Goal: Task Accomplishment & Management: Complete application form

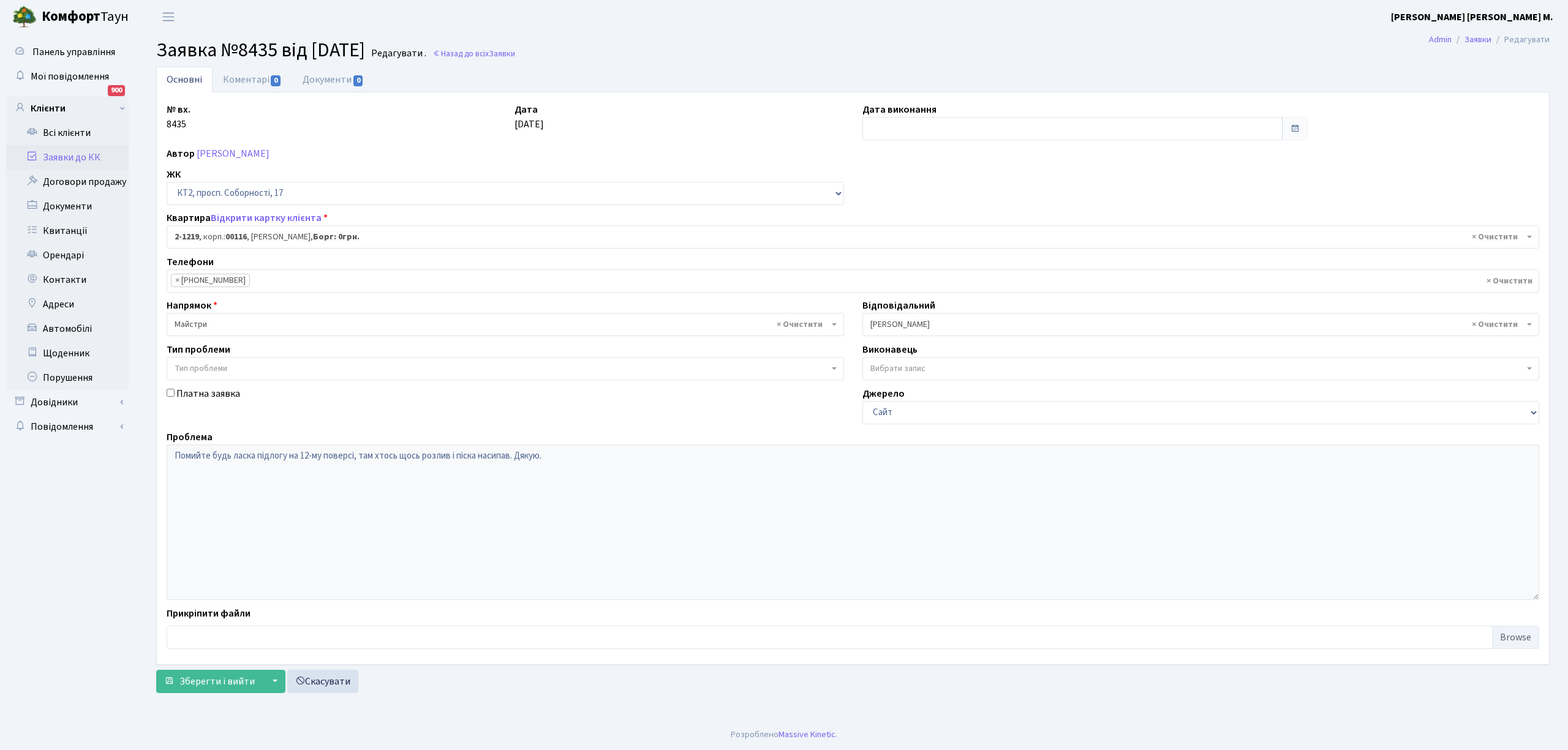
select select "12834"
click at [64, 158] on link "Заявки до КК" at bounding box center [67, 157] width 123 height 24
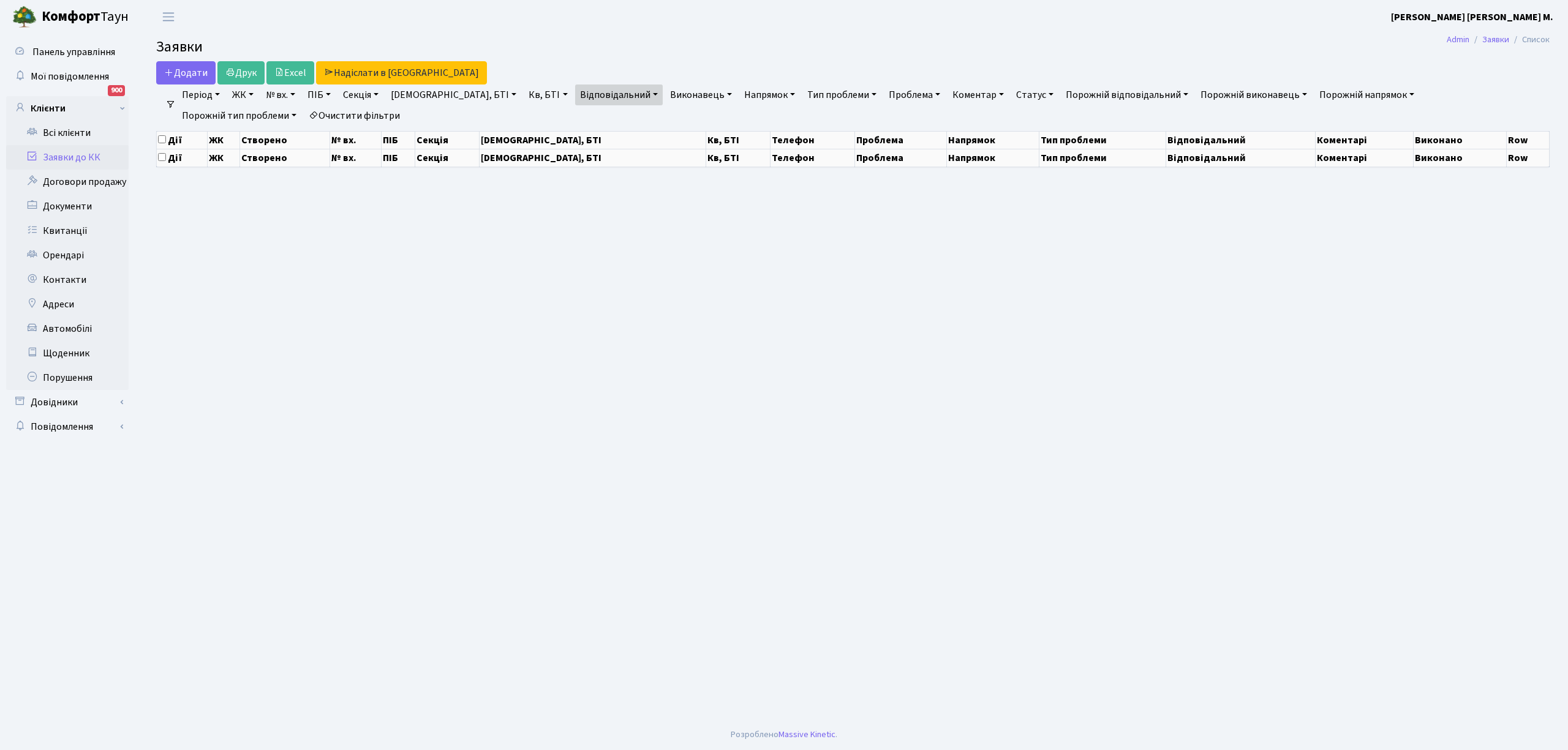
select select "25"
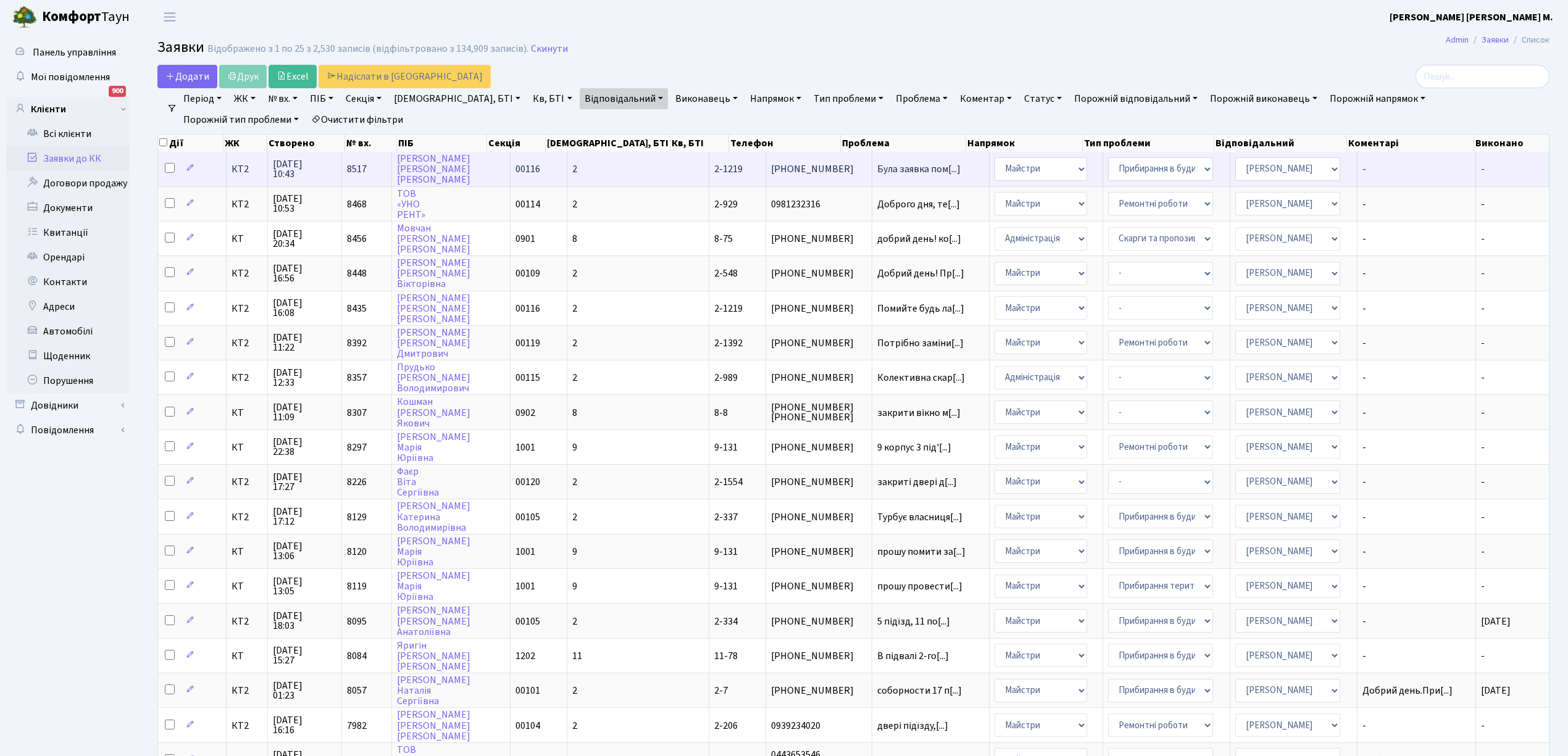
click at [872, 176] on td "Була заявка пом[...]" at bounding box center [930, 168] width 116 height 34
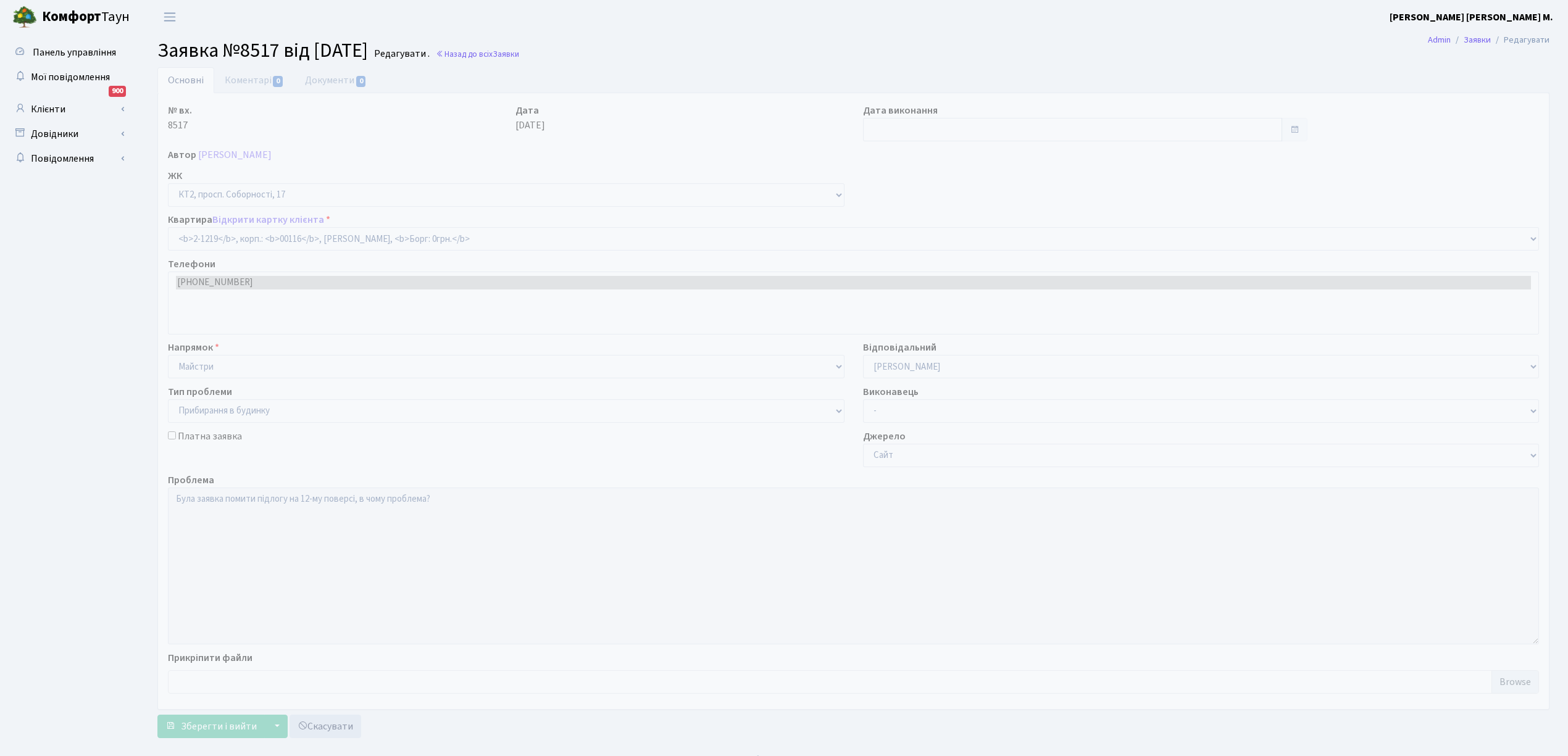
select select "12834"
select select "58"
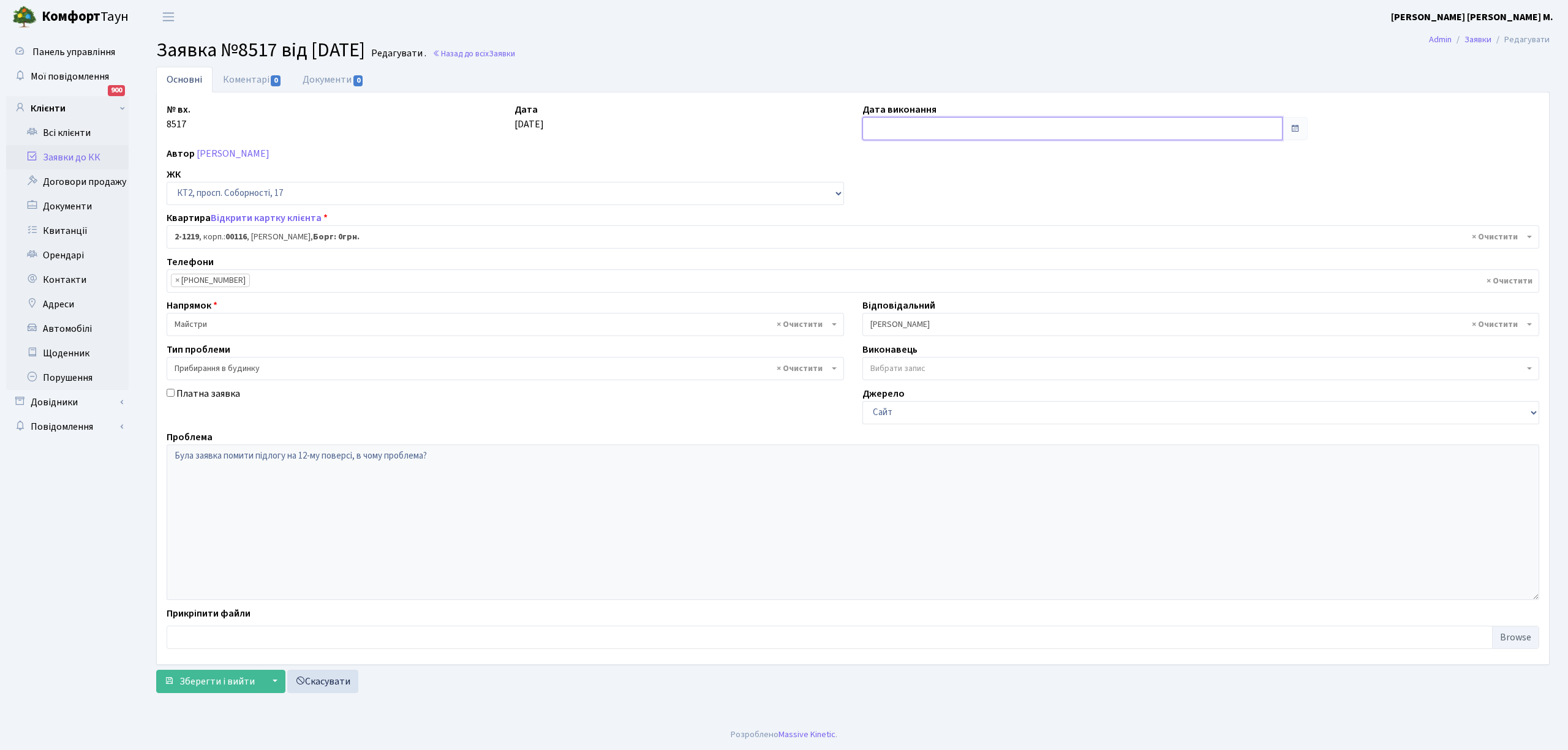
click at [900, 139] on input "text" at bounding box center [1072, 128] width 420 height 23
click at [887, 283] on td "30" at bounding box center [893, 284] width 18 height 18
type input "[DATE]"
click at [243, 77] on link "Коментарі 0" at bounding box center [252, 79] width 80 height 25
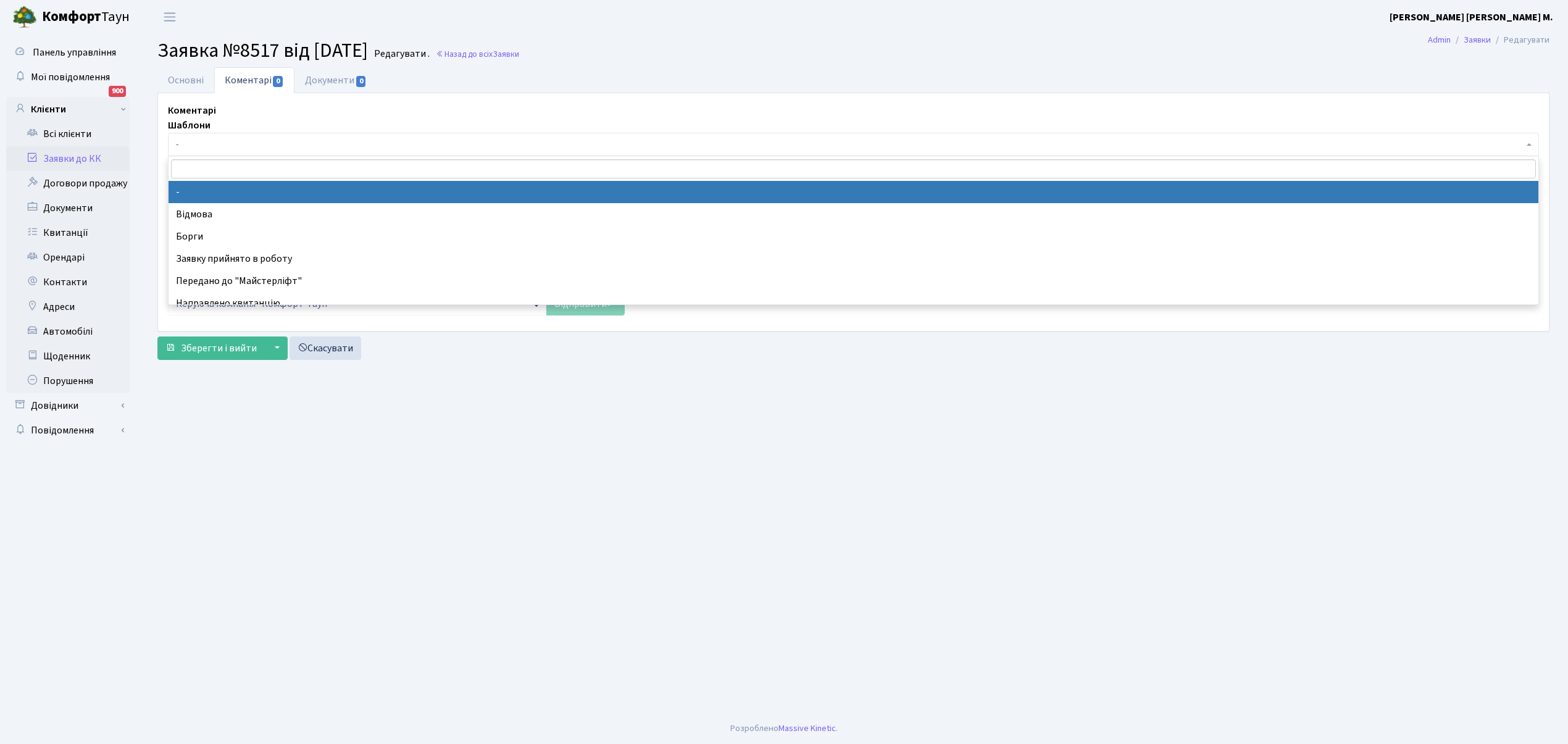
click at [213, 152] on span "-" at bounding box center [854, 144] width 1371 height 23
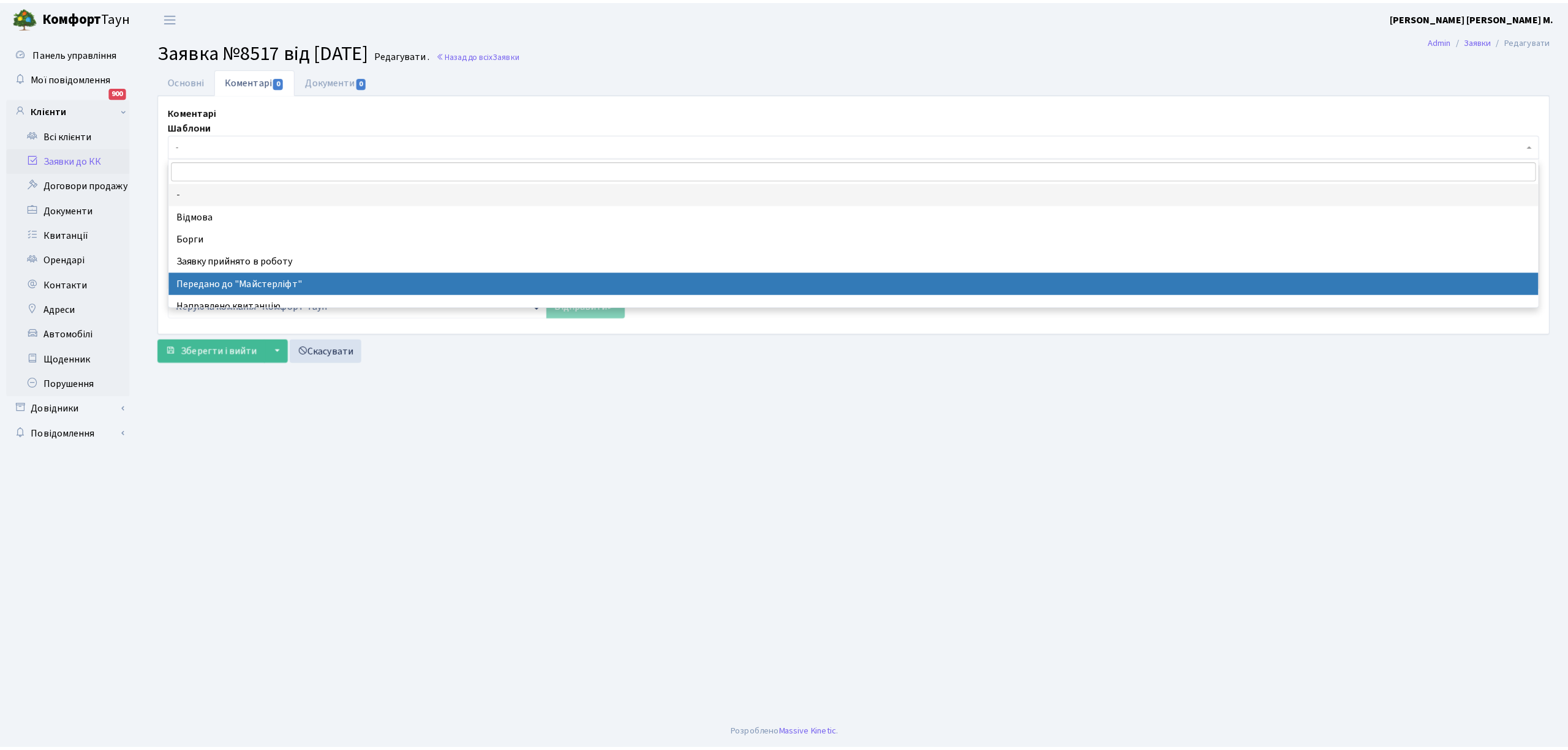
scroll to position [81, 0]
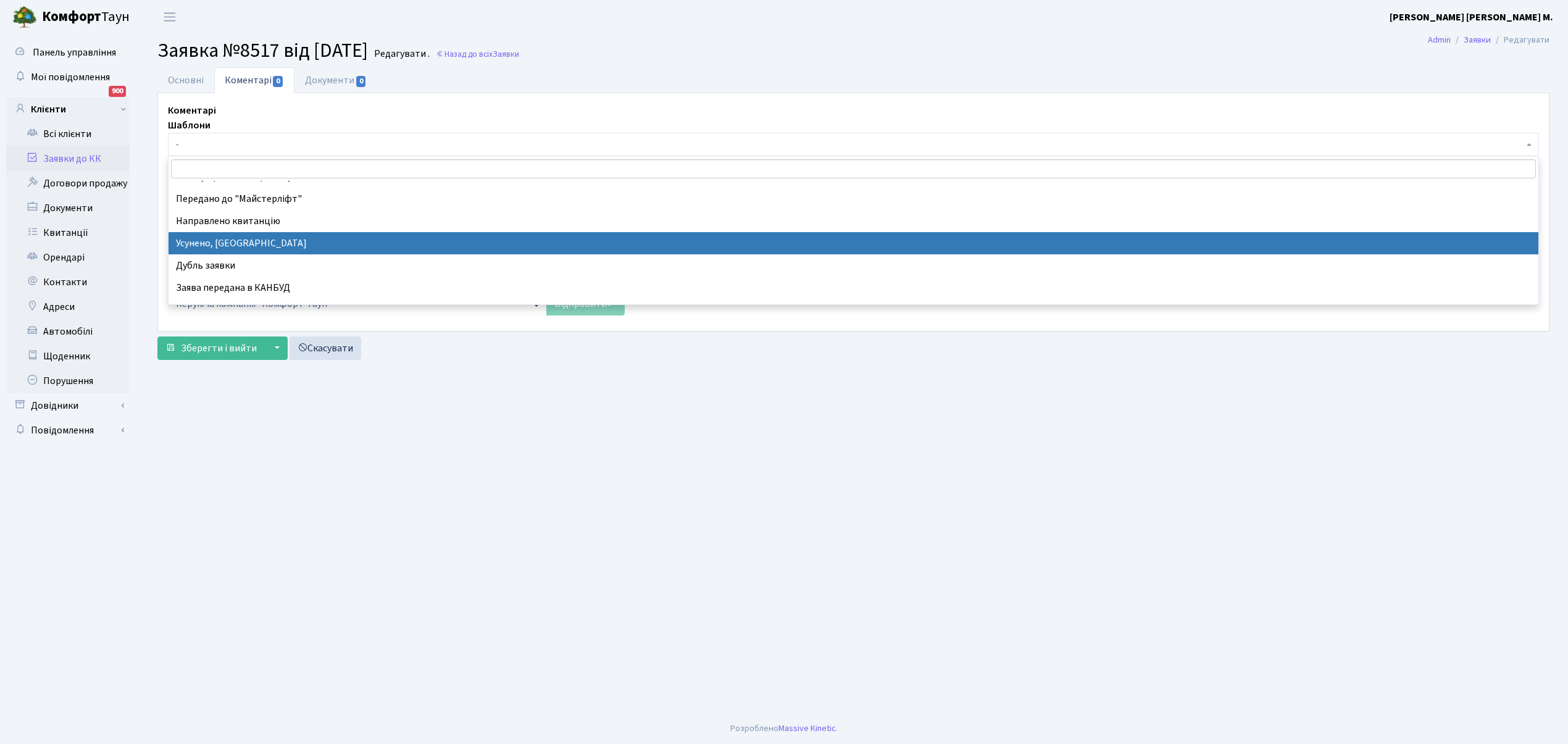
select select "15"
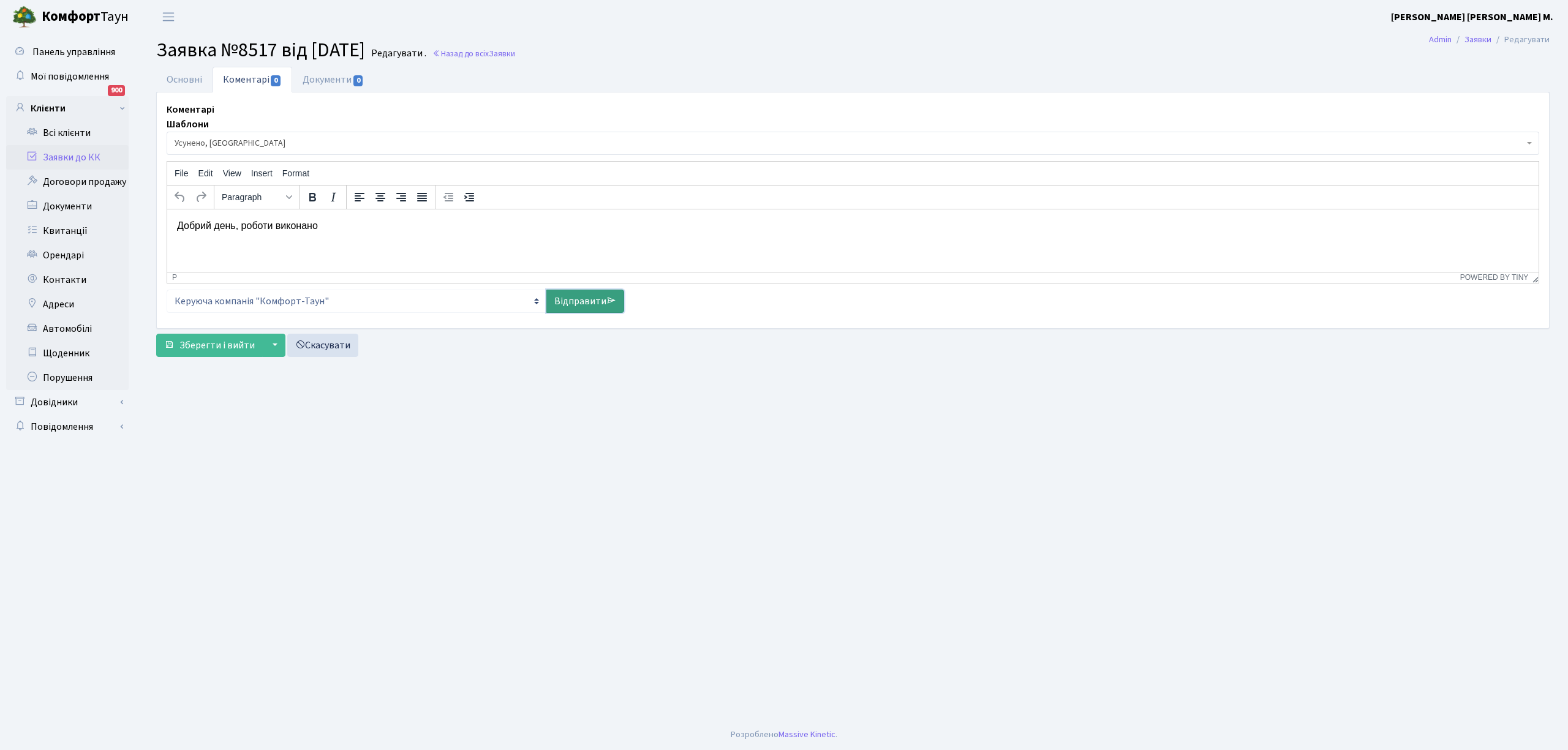
click at [590, 300] on link "Відправити" at bounding box center [585, 301] width 78 height 23
select select
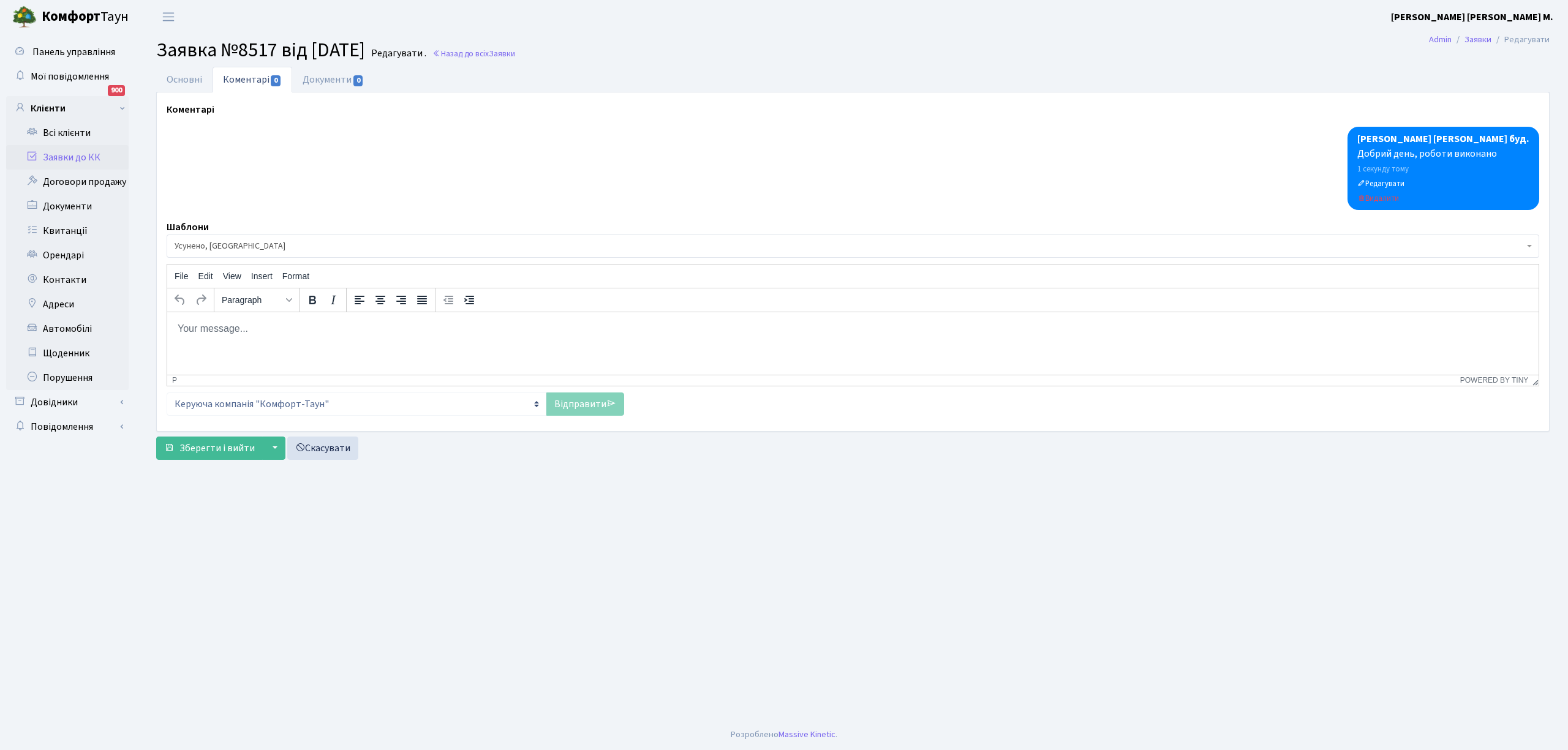
click at [209, 464] on div "Основні Коментарі 0 Документи 0 № вх. 8517 Дата 30.09.2025 Дата виконання 30.09…" at bounding box center [853, 266] width 1412 height 398
click at [214, 449] on span "Зберегти і вийти" at bounding box center [217, 448] width 75 height 13
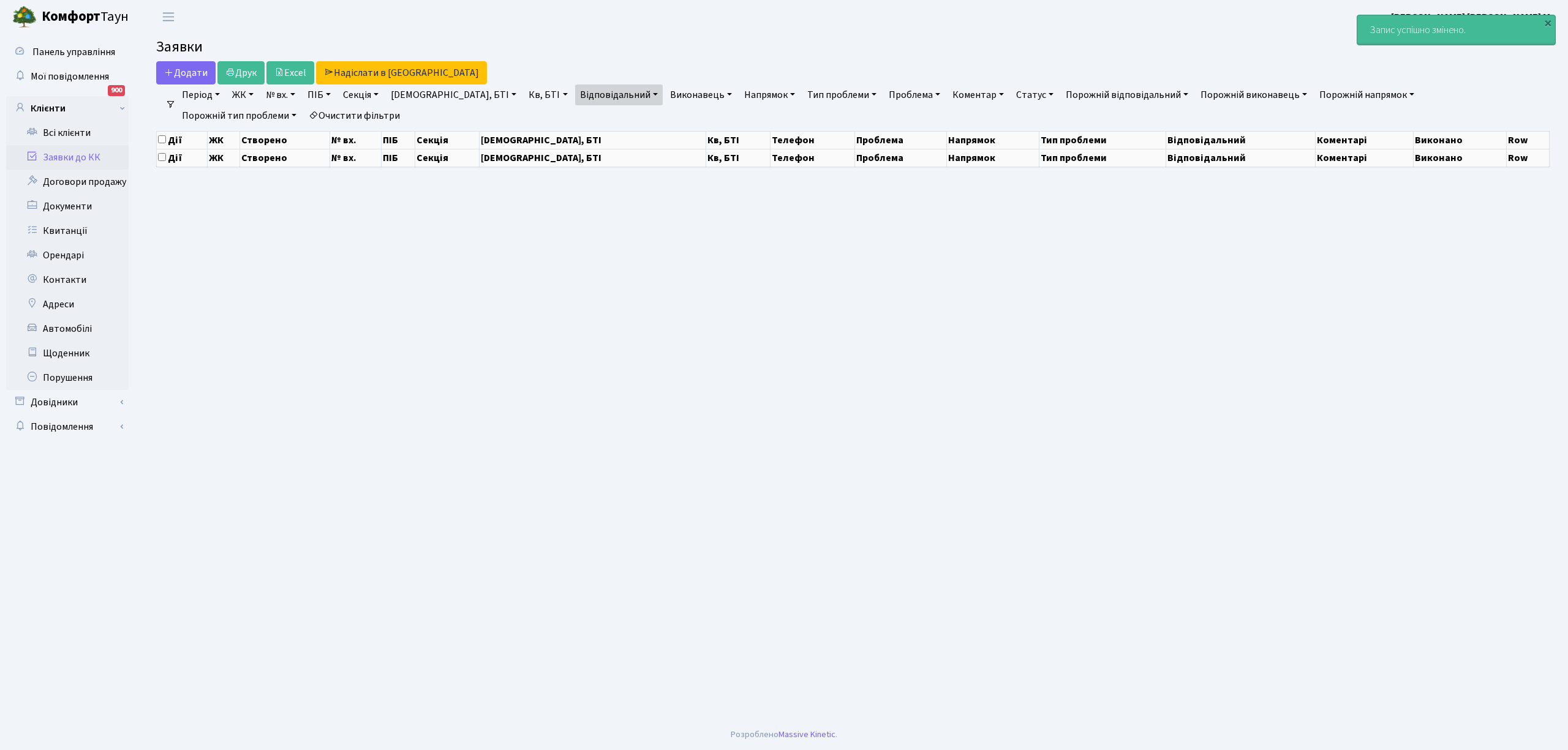
select select "25"
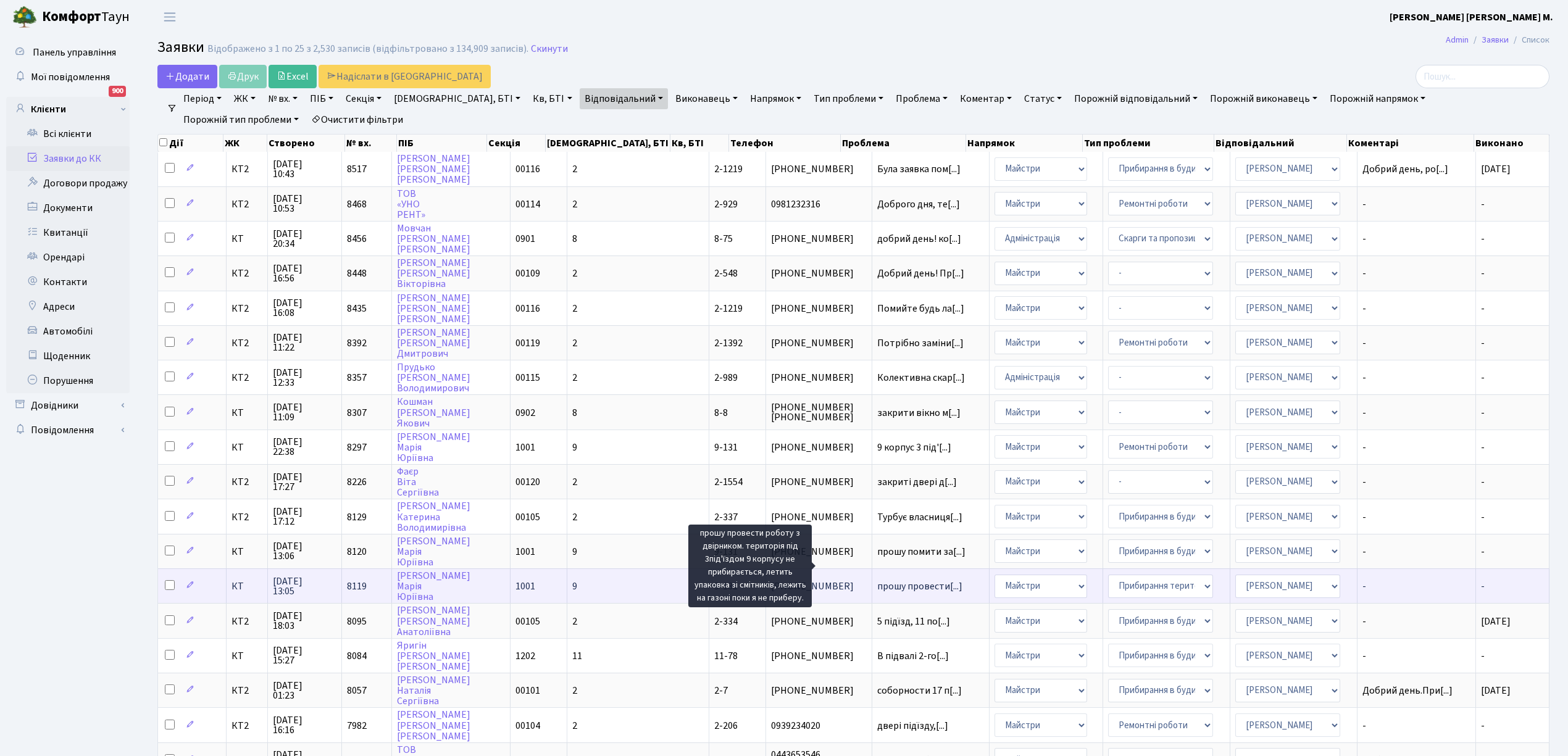
click at [877, 580] on span "прошу провести[...]" at bounding box center [920, 586] width 85 height 13
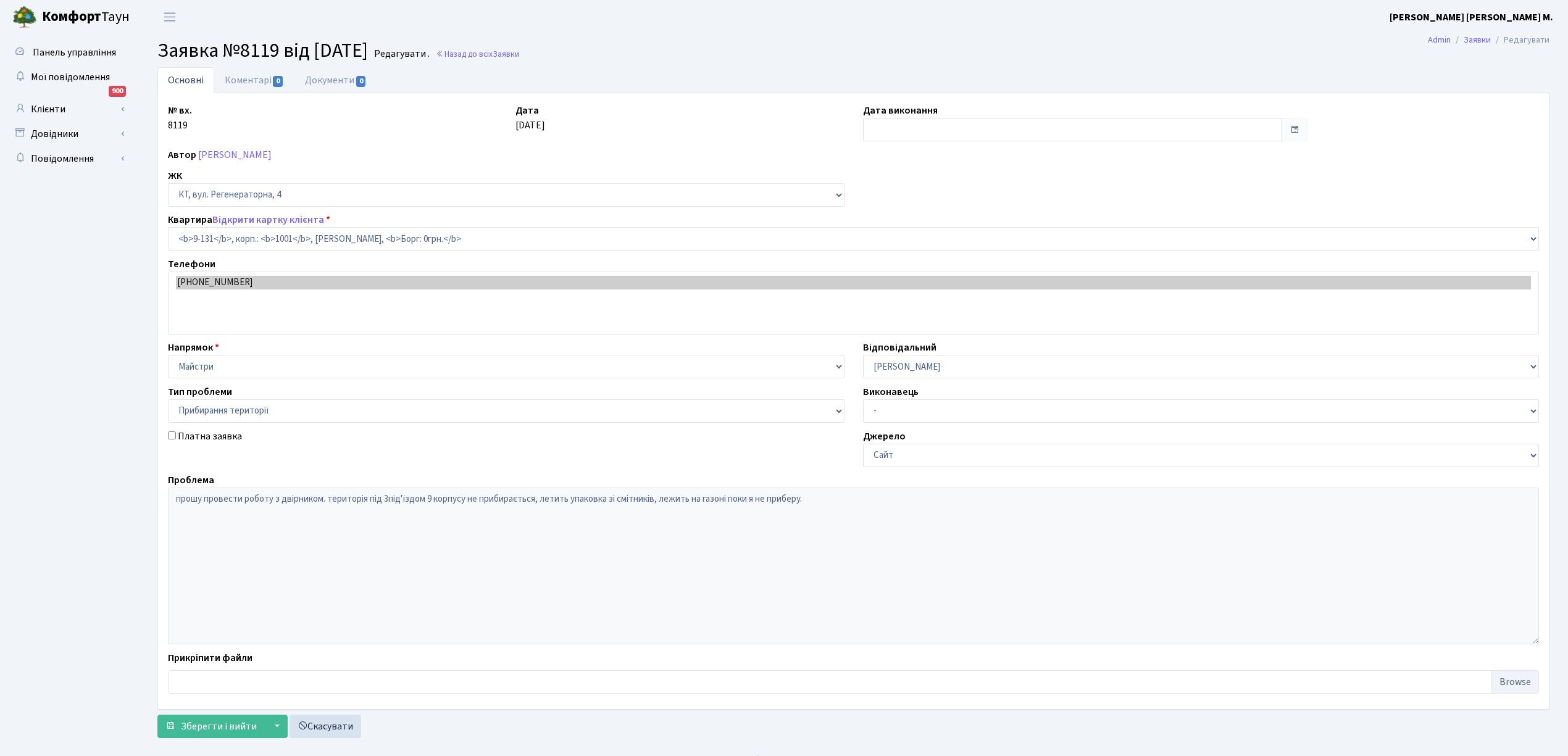
select select "6481"
select select "59"
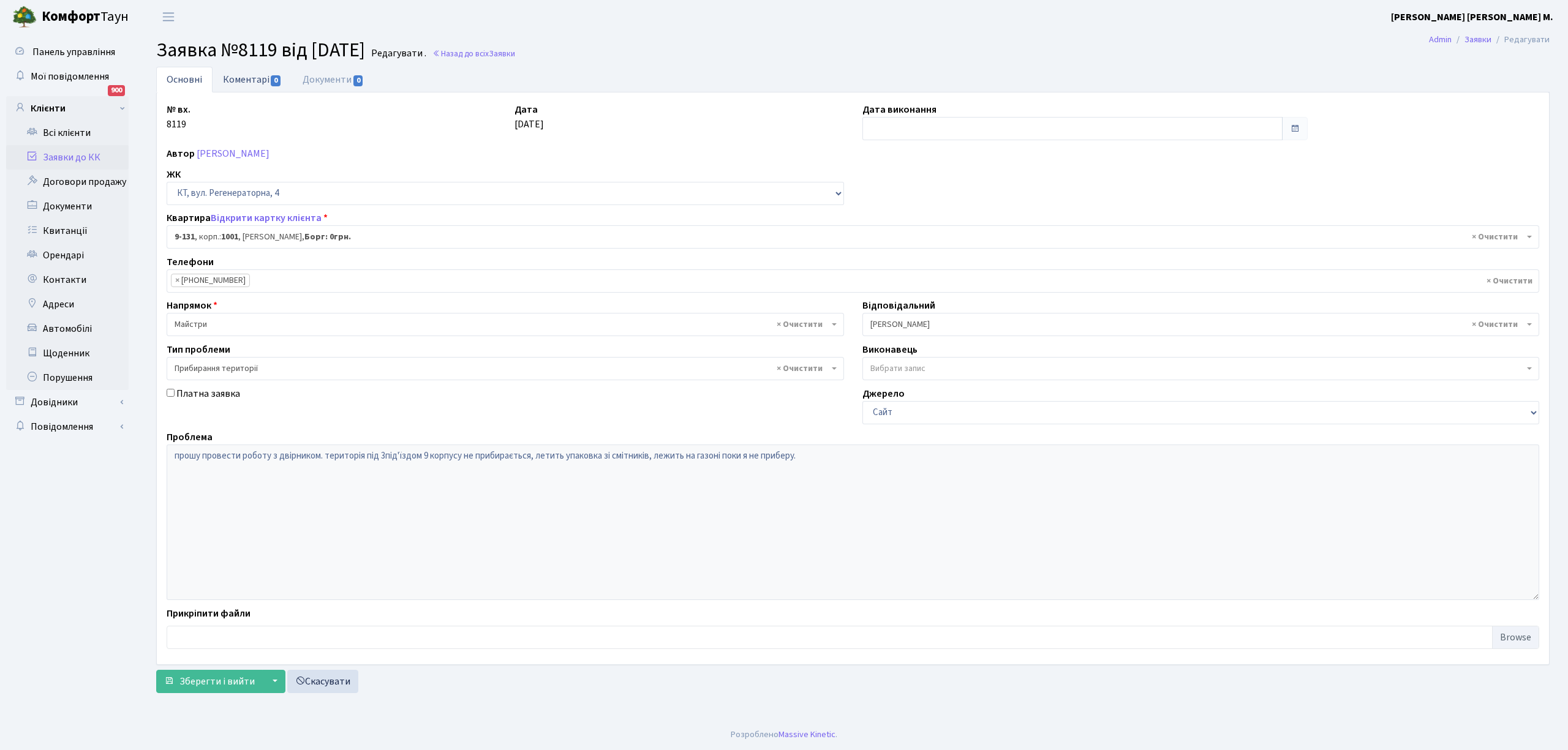
click at [240, 75] on link "Коментарі 0" at bounding box center [252, 79] width 80 height 25
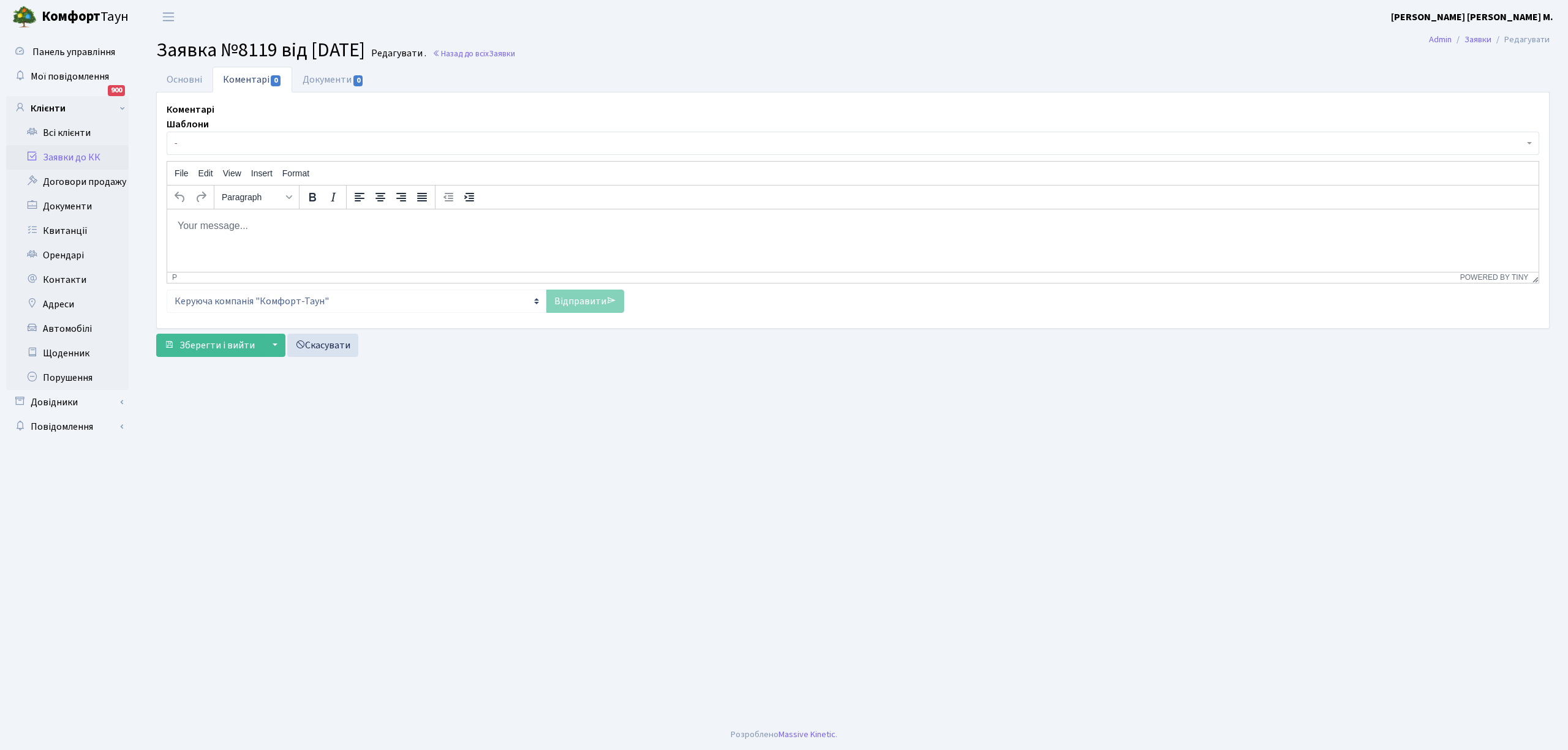
click at [209, 158] on div "Шаблони - Відмова Борги Заявку прийнято в роботу Передано до "Майстерліфт" Напр…" at bounding box center [853, 214] width 1372 height 195
click at [212, 145] on span "-" at bounding box center [849, 143] width 1349 height 13
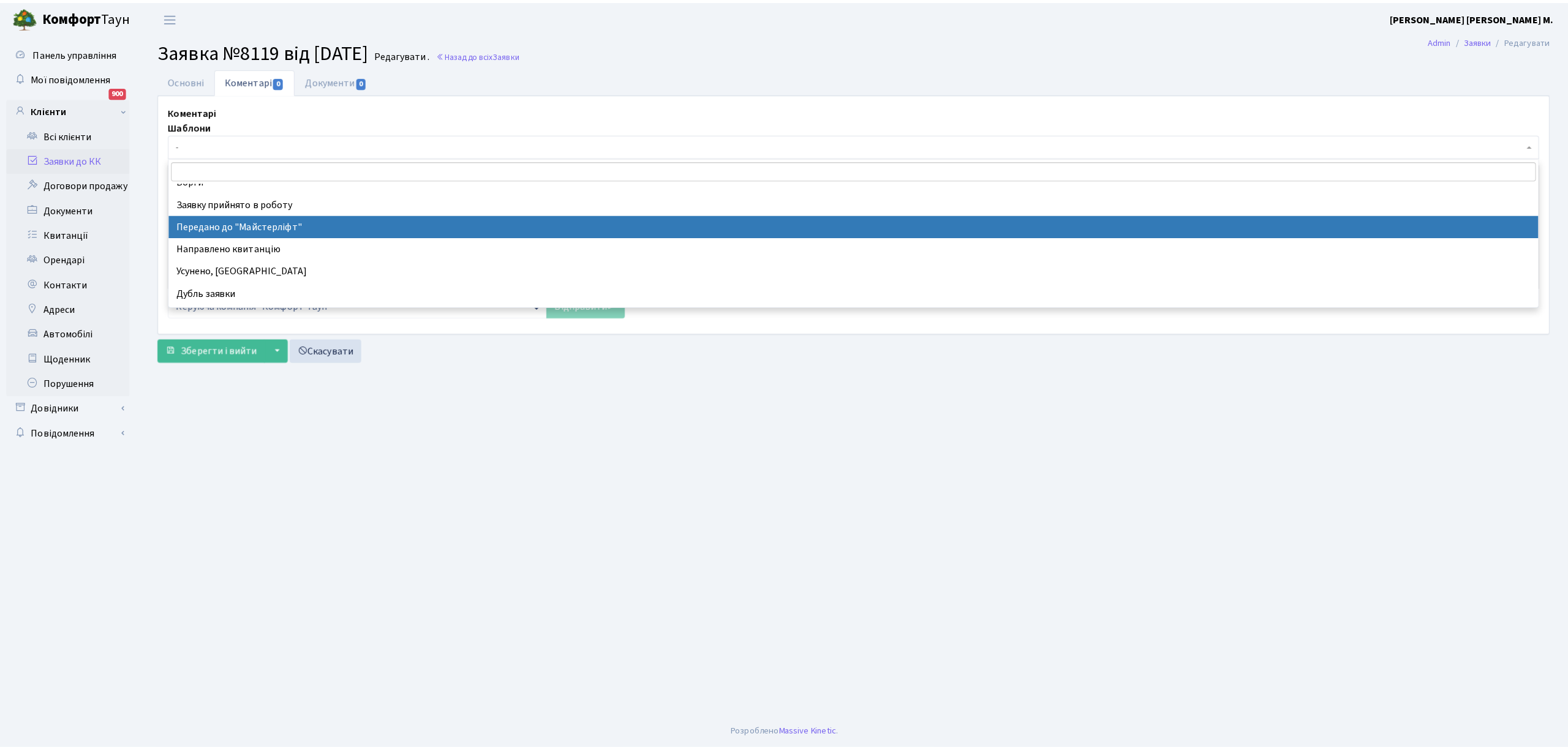
scroll to position [81, 0]
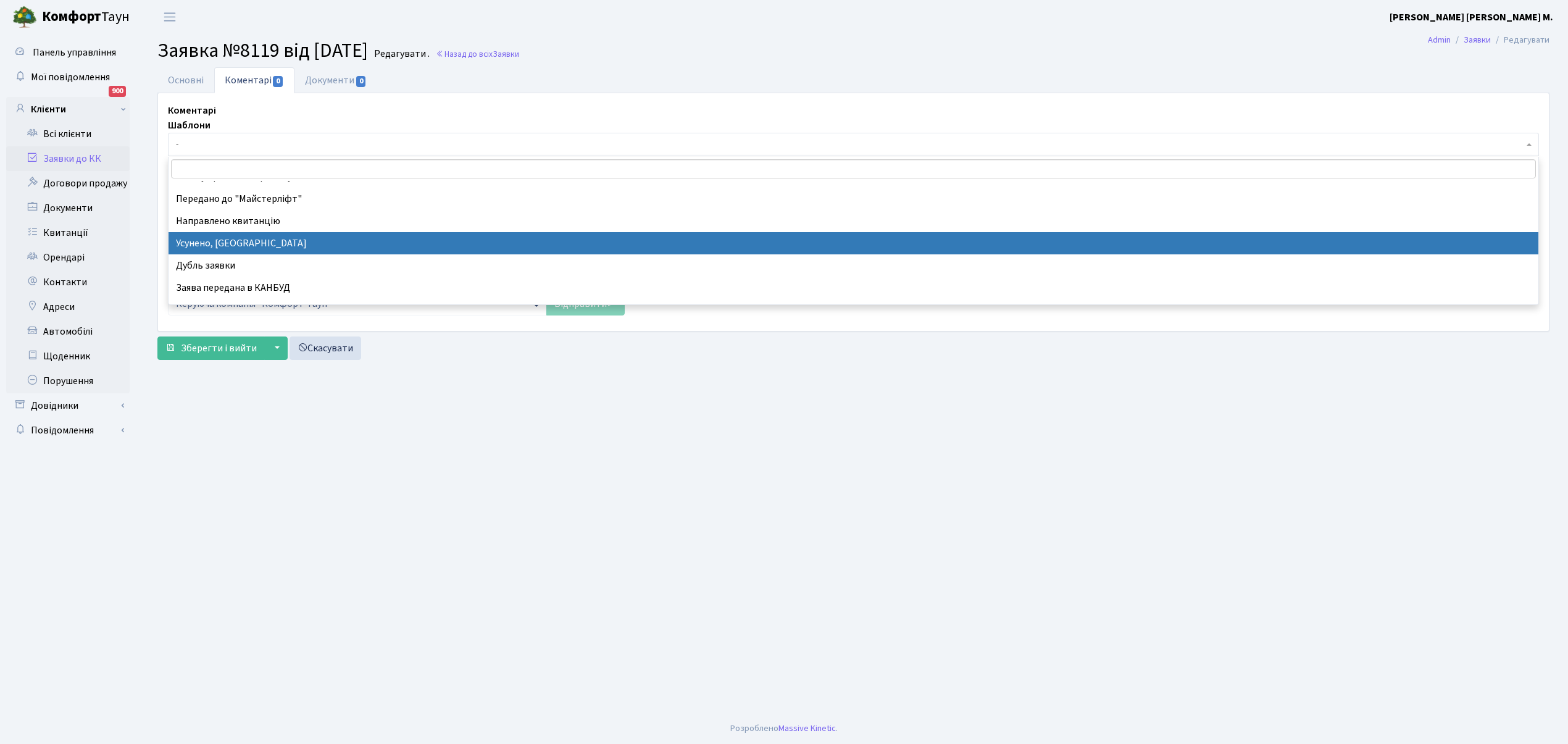
select select "15"
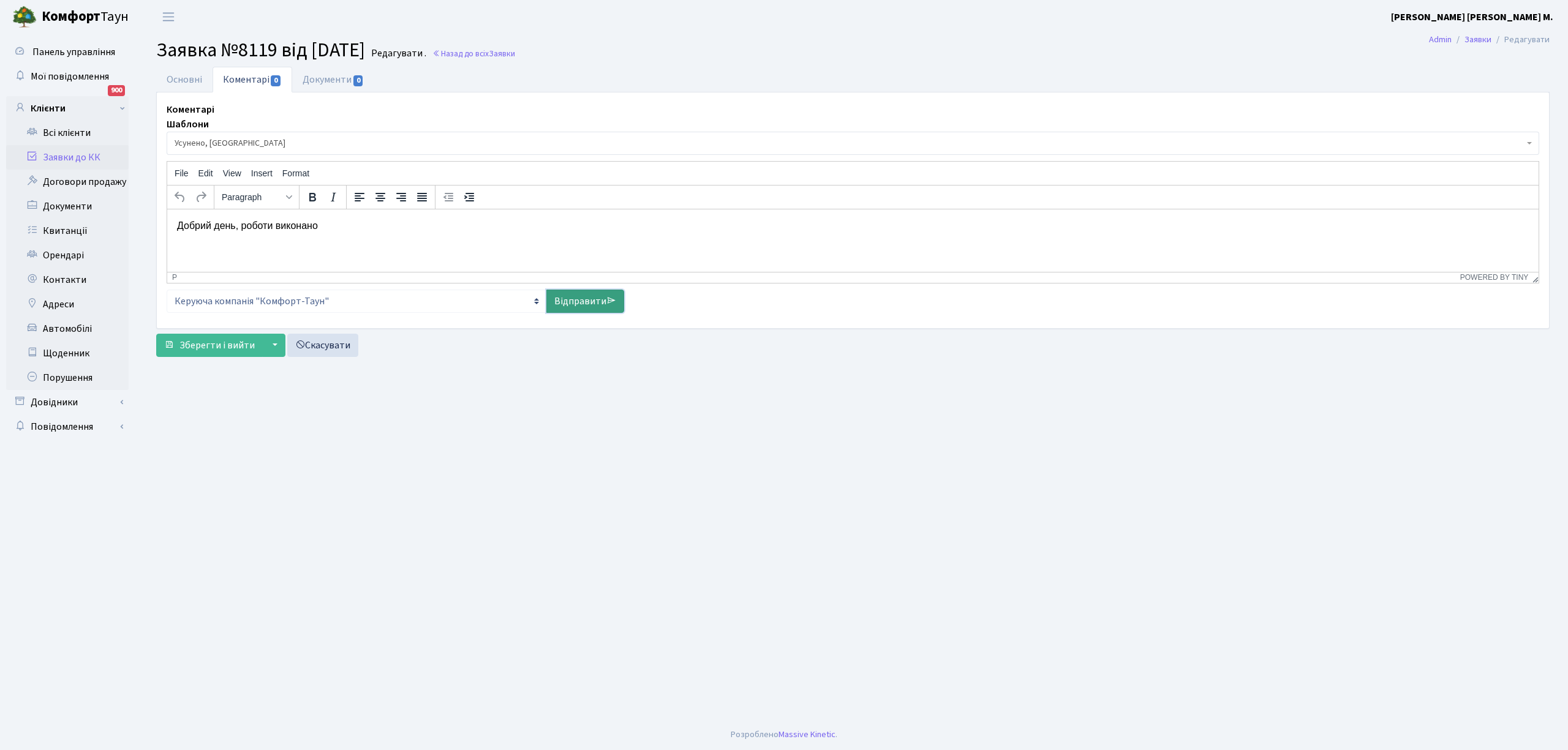
click at [575, 300] on link "Відправити" at bounding box center [585, 301] width 78 height 23
select select
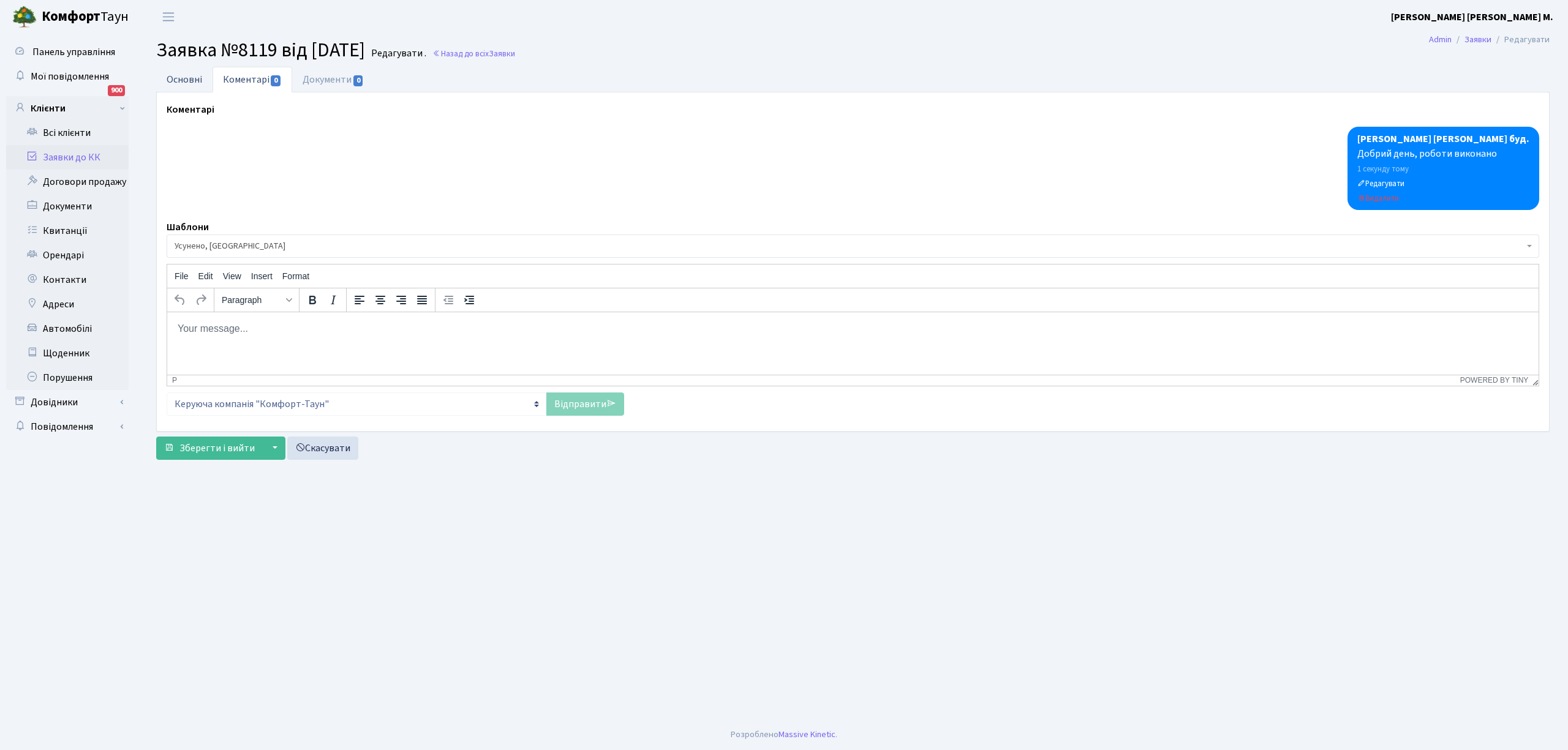
click at [195, 86] on link "Основні" at bounding box center [184, 79] width 56 height 25
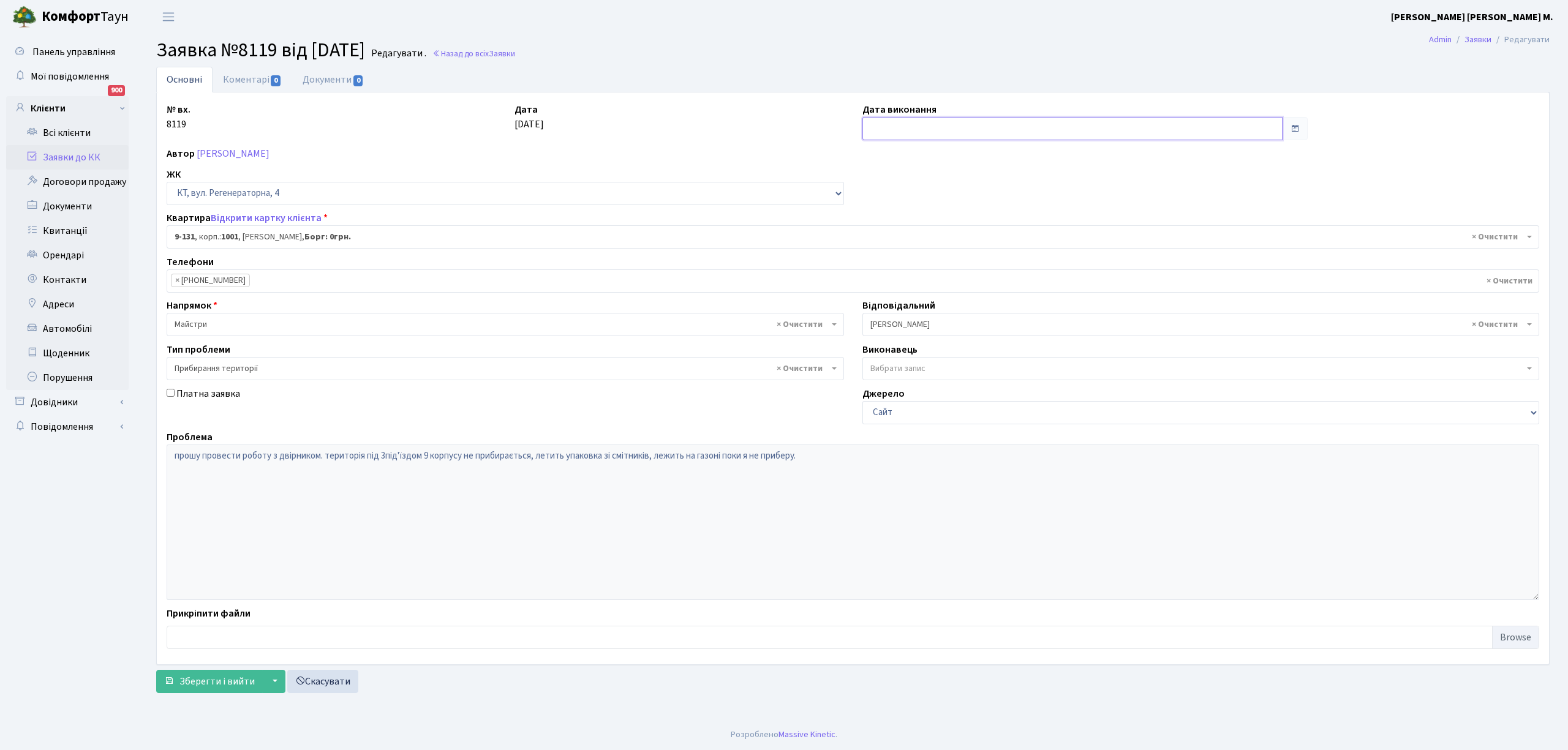
click at [882, 124] on input "text" at bounding box center [1072, 128] width 420 height 23
click at [951, 243] on td "19" at bounding box center [948, 247] width 18 height 18
type input "[DATE]"
click at [219, 685] on span "Зберегти і вийти" at bounding box center [217, 681] width 75 height 13
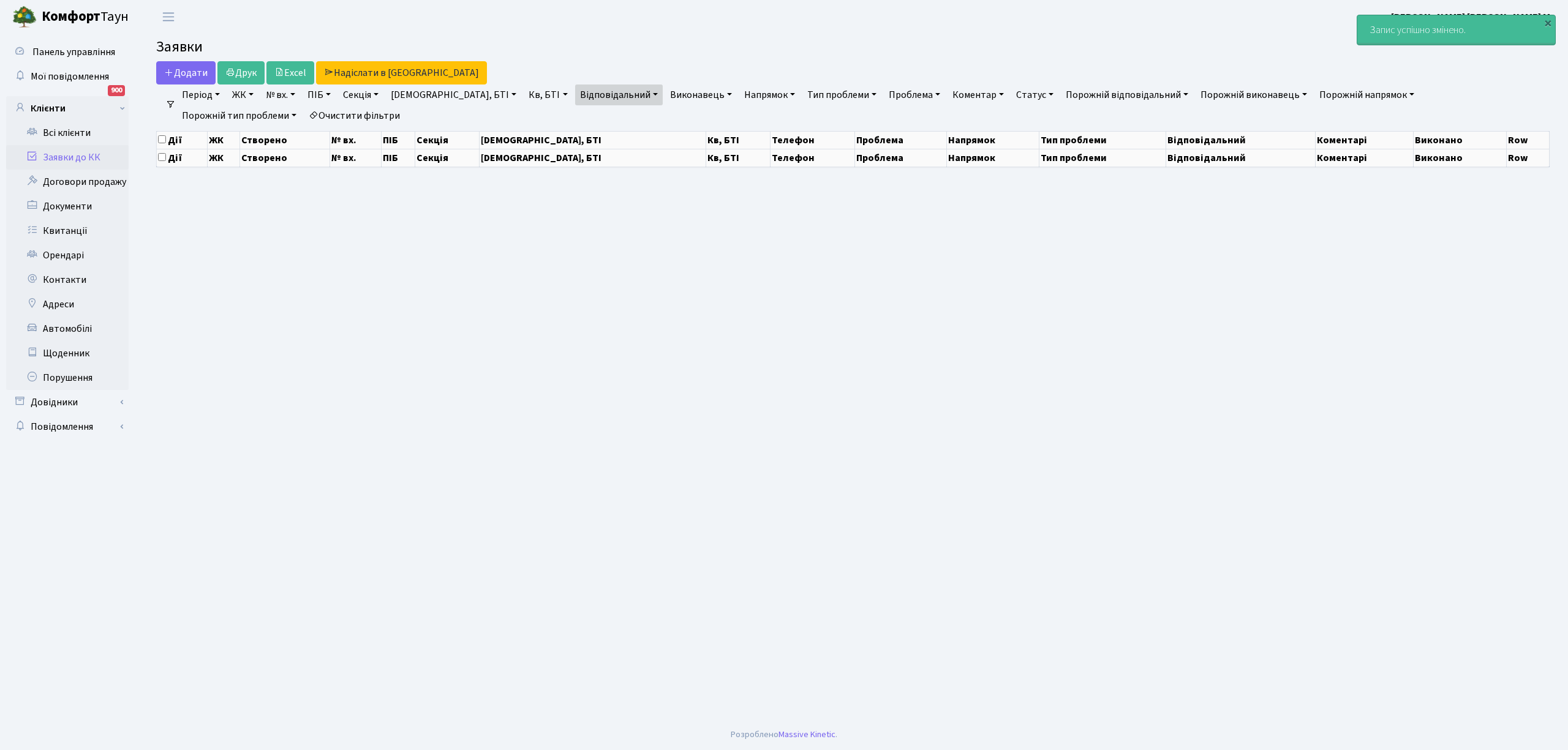
select select "25"
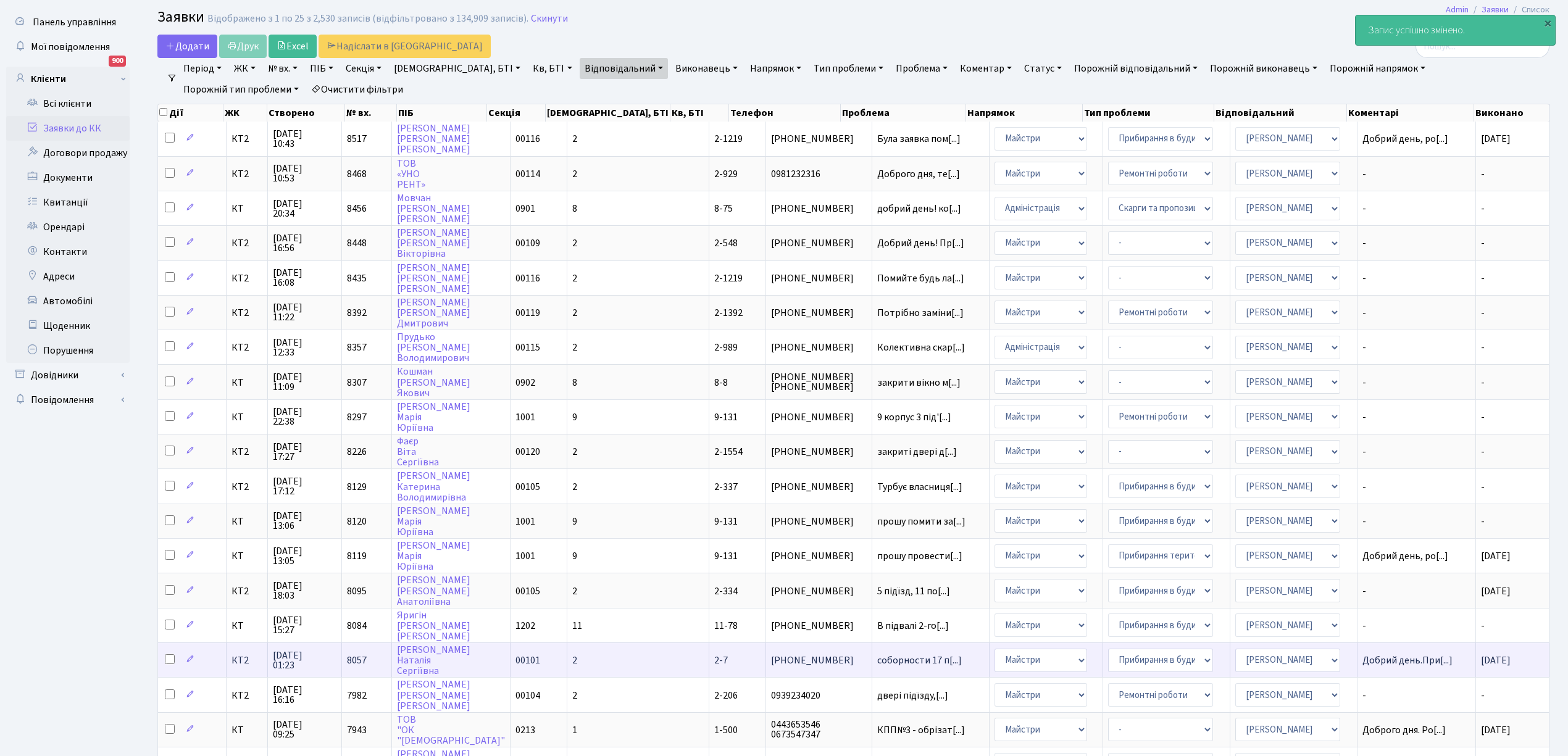
scroll to position [82, 0]
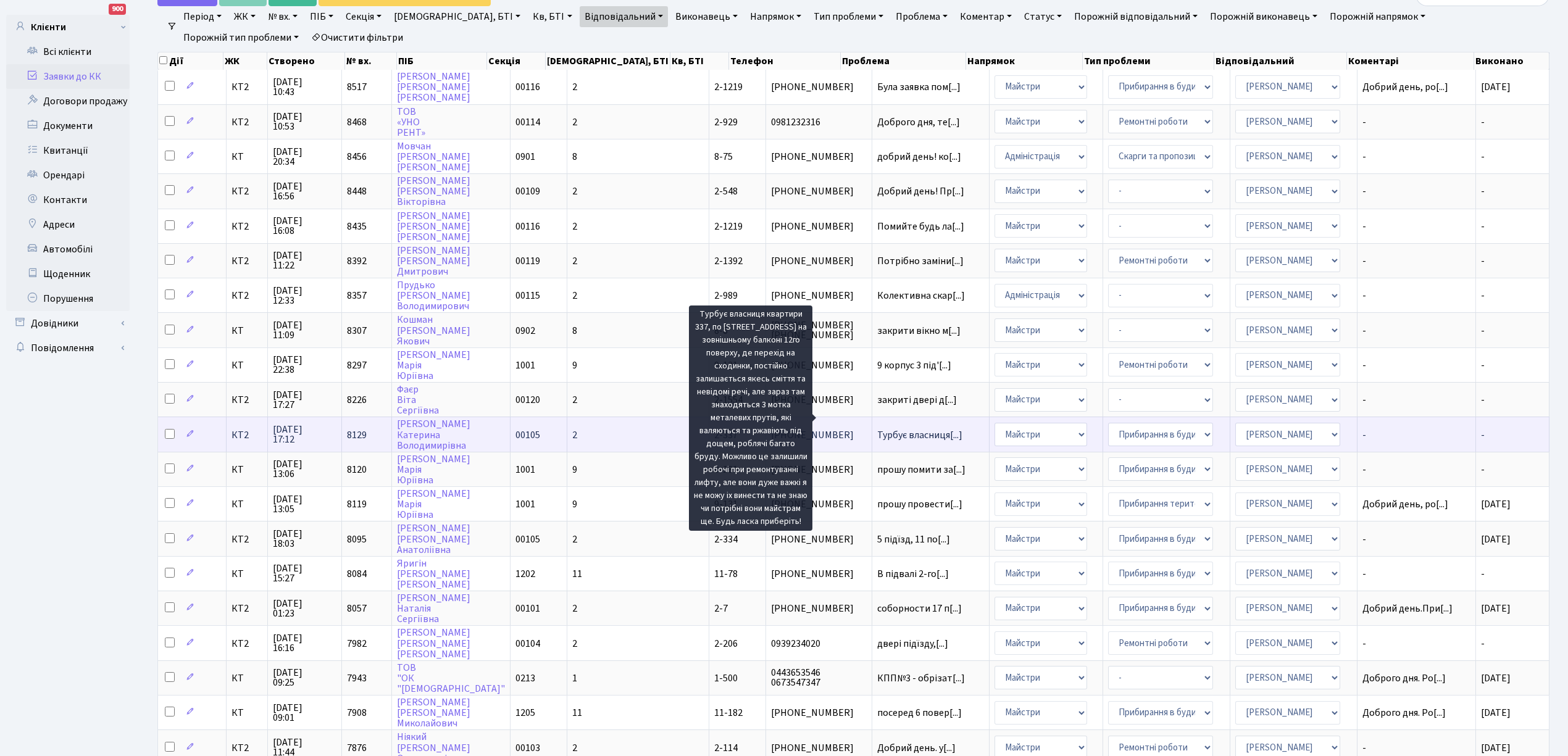
click at [877, 428] on span "Турбує власниця[...]" at bounding box center [920, 435] width 85 height 13
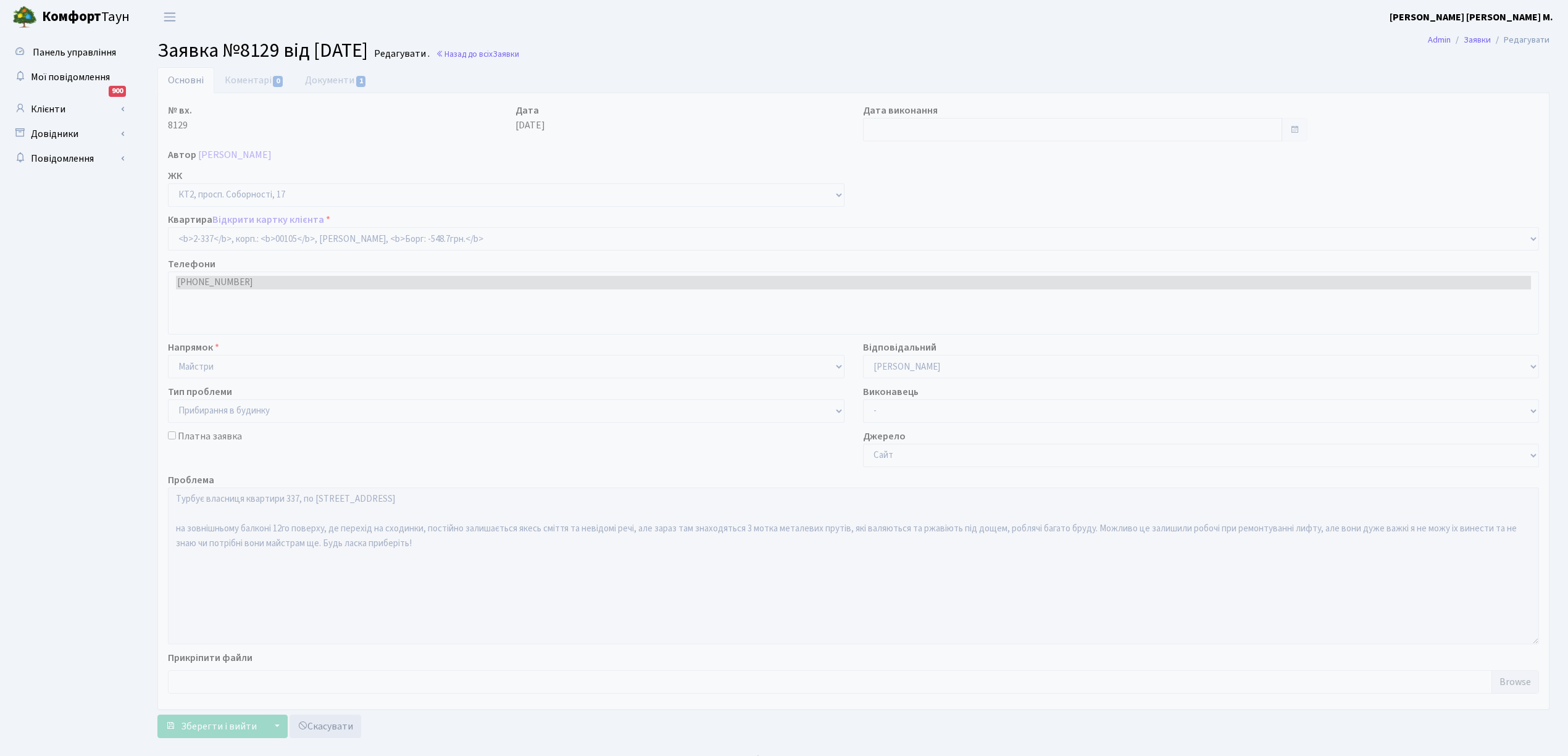
select select "15389"
select select "58"
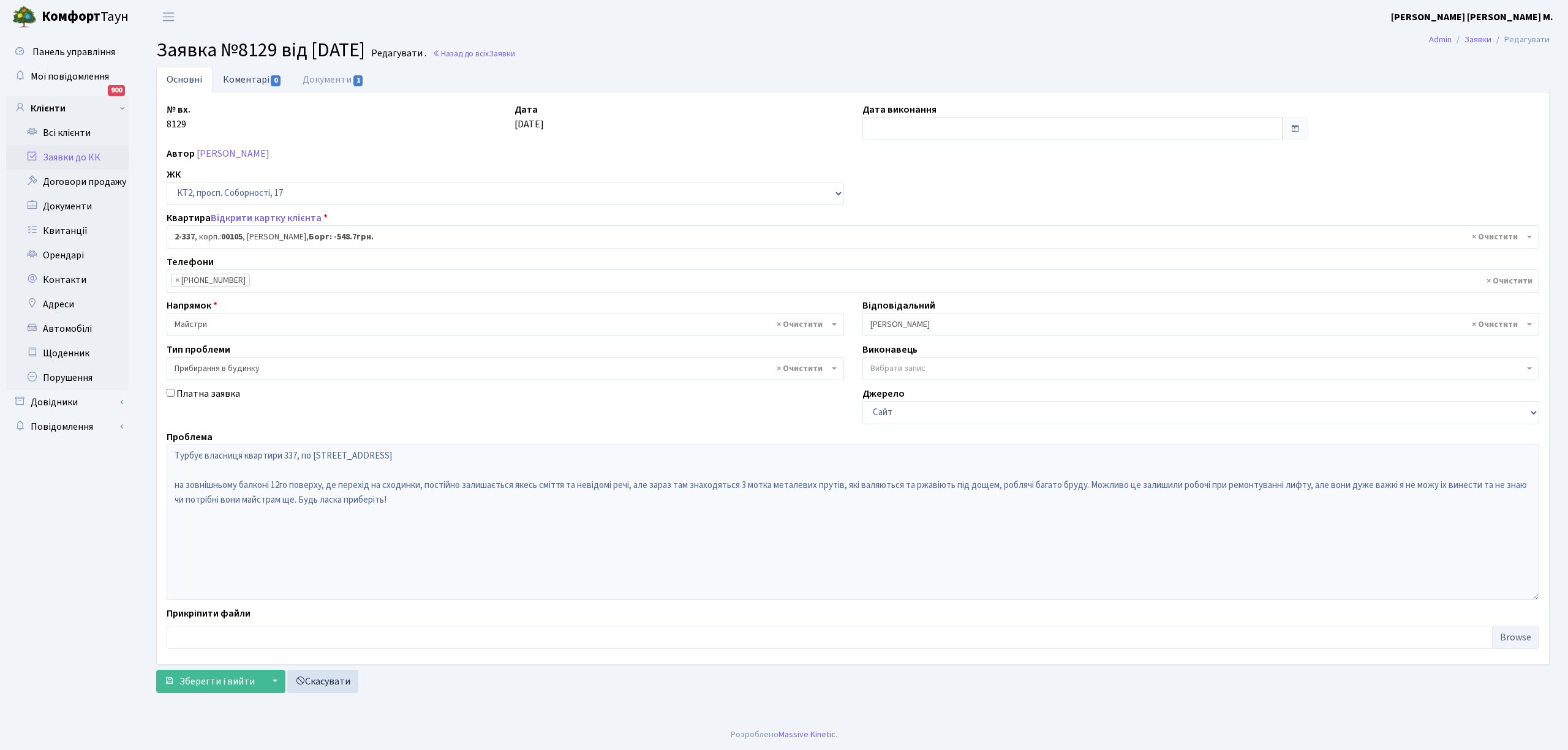
click at [252, 79] on link "Коментарі 0" at bounding box center [252, 79] width 80 height 25
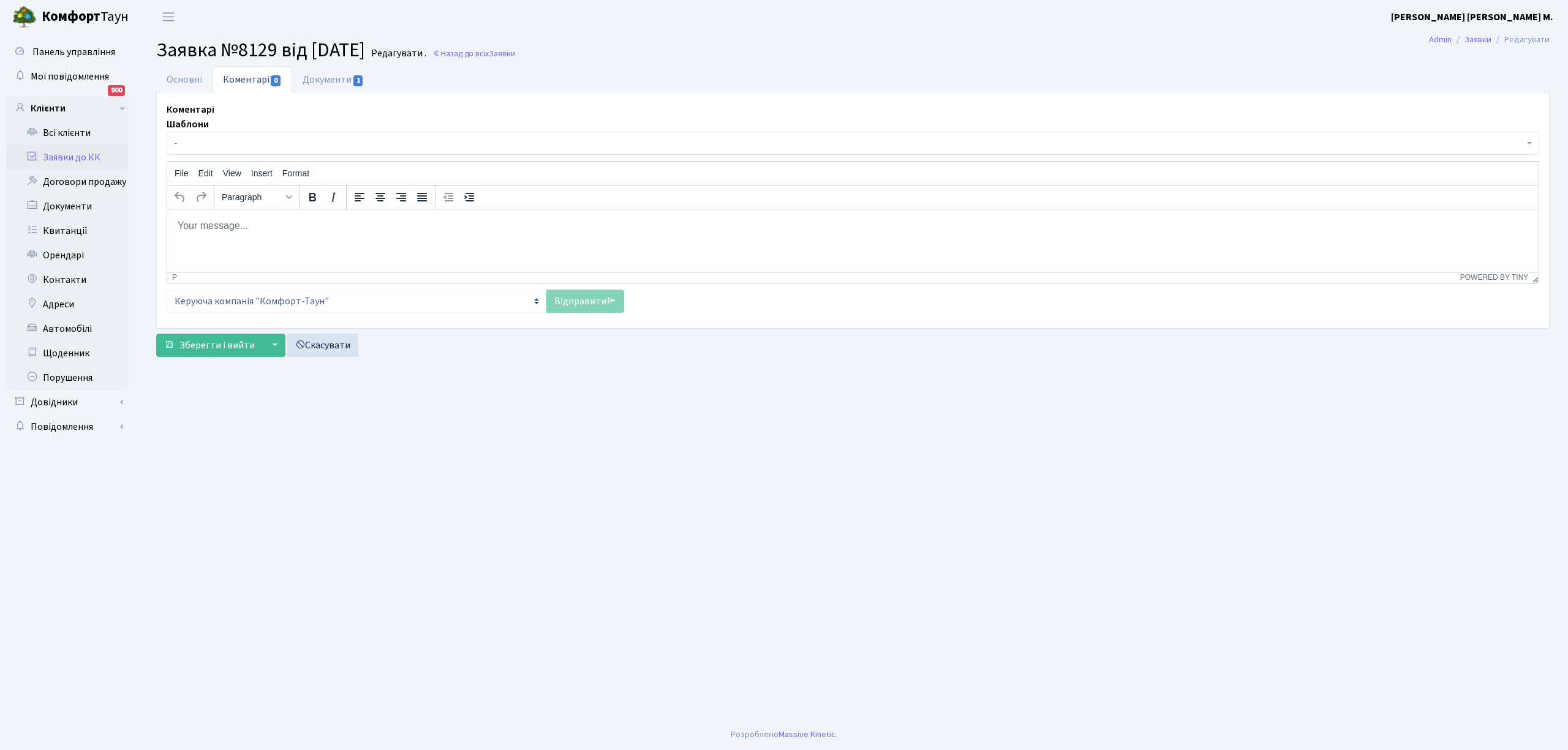
click at [256, 143] on span "-" at bounding box center [849, 143] width 1349 height 13
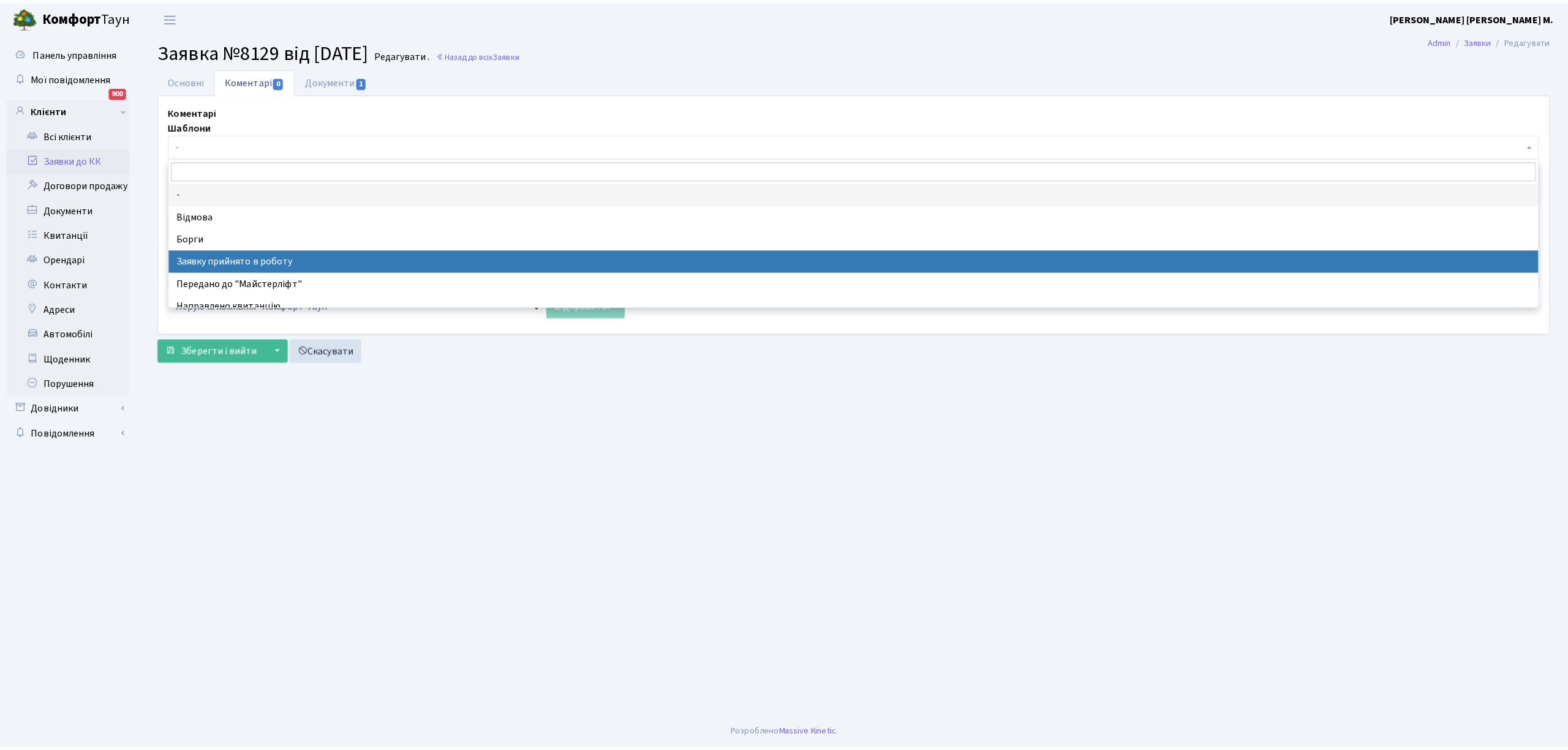
scroll to position [81, 0]
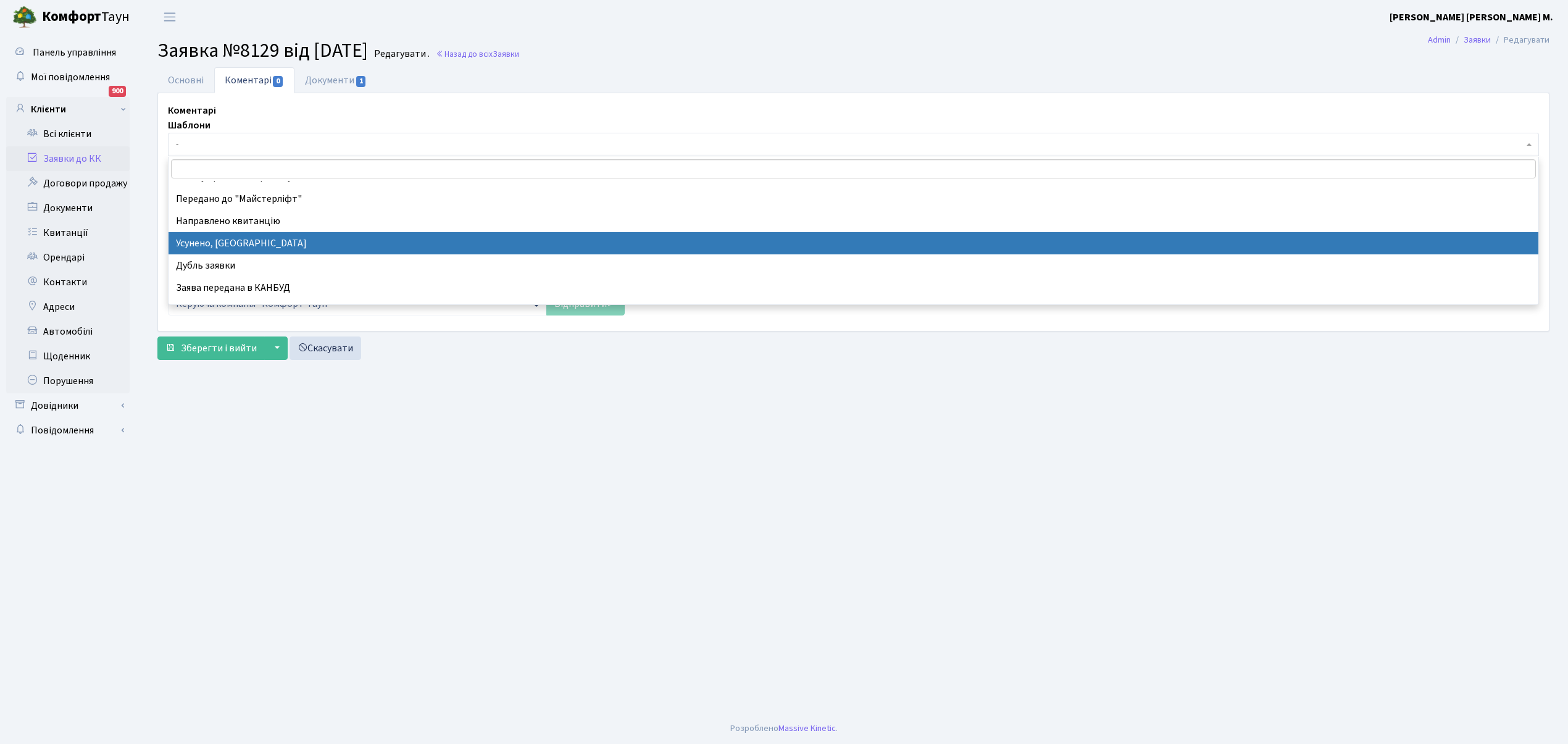
select select "15"
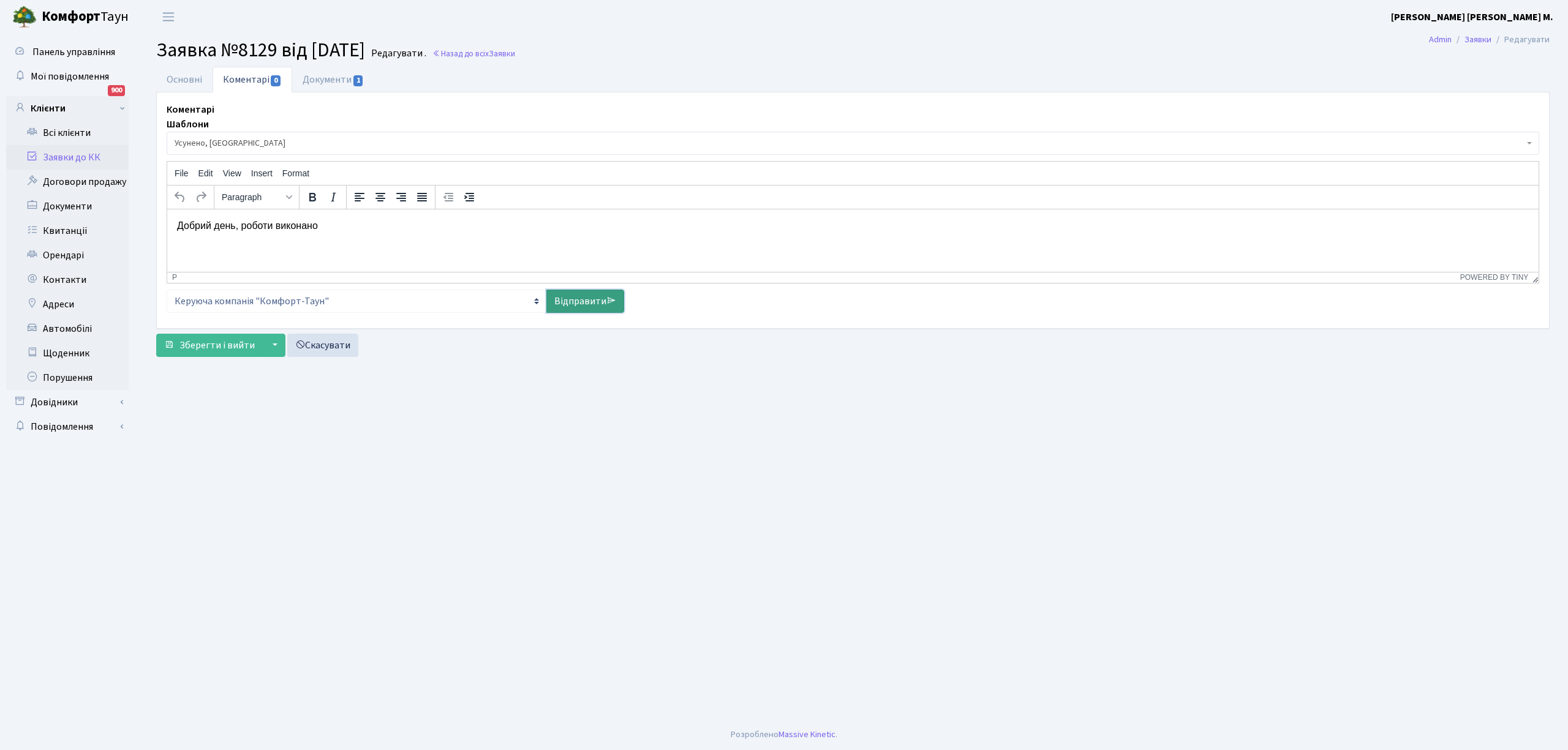
click at [566, 302] on link "Відправити" at bounding box center [585, 301] width 78 height 23
select select
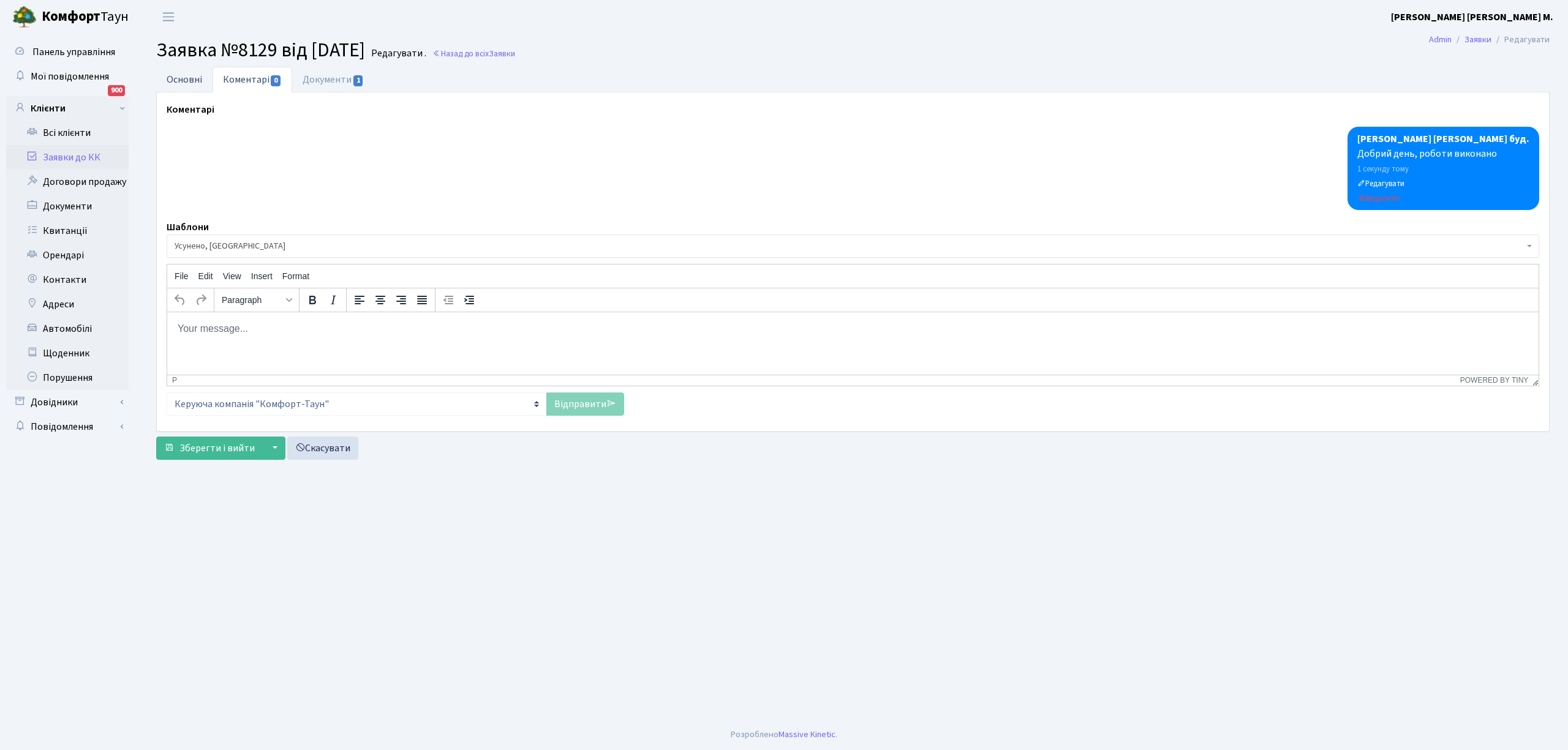
click at [184, 88] on link "Основні" at bounding box center [184, 79] width 56 height 25
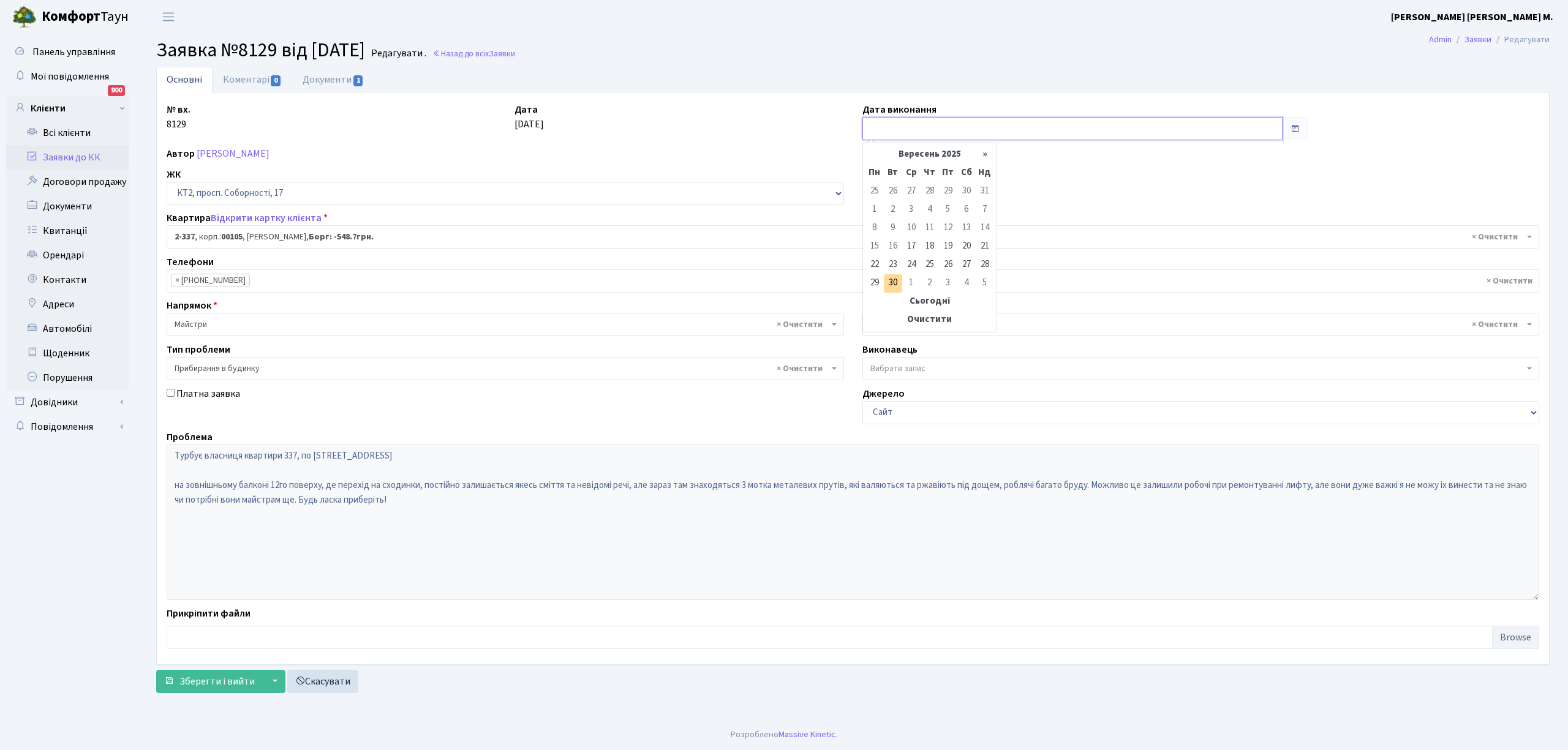
click at [888, 124] on input "text" at bounding box center [1072, 128] width 420 height 23
click at [871, 262] on td "22" at bounding box center [875, 265] width 18 height 18
type input "22.09.2025"
click at [197, 687] on span "Зберегти і вийти" at bounding box center [217, 681] width 75 height 13
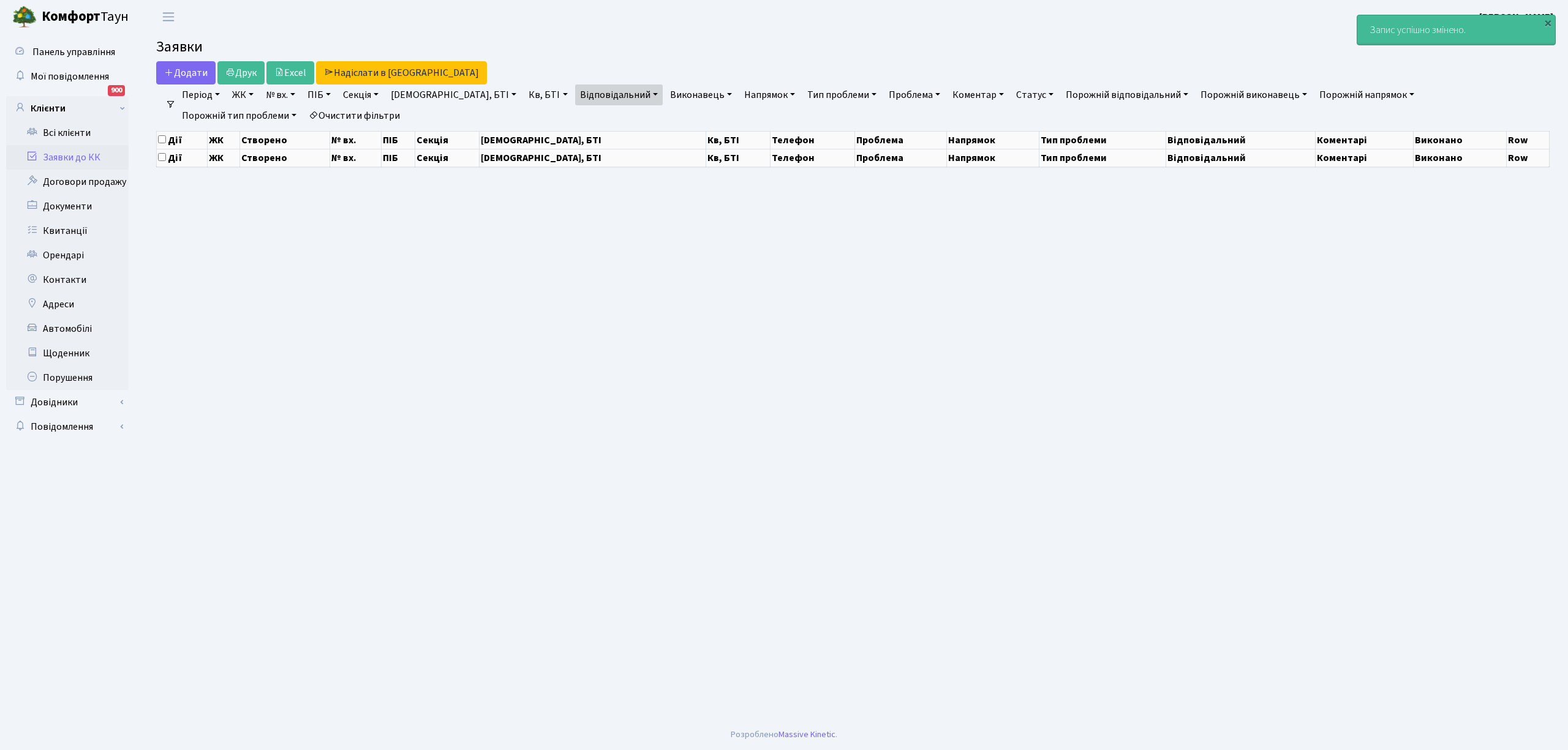
select select "25"
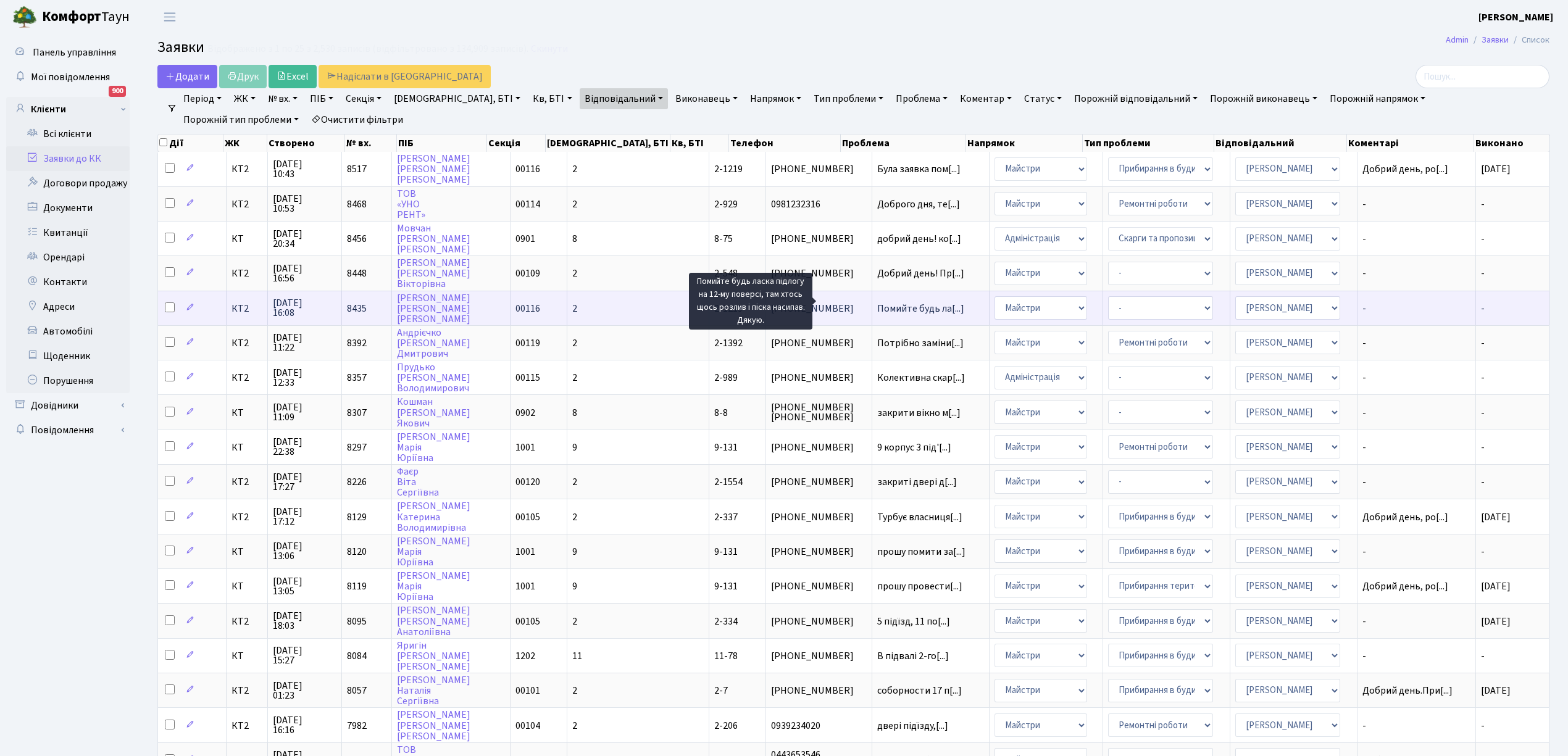
click at [877, 302] on span "Помийте будь ла[...]" at bounding box center [920, 309] width 87 height 13
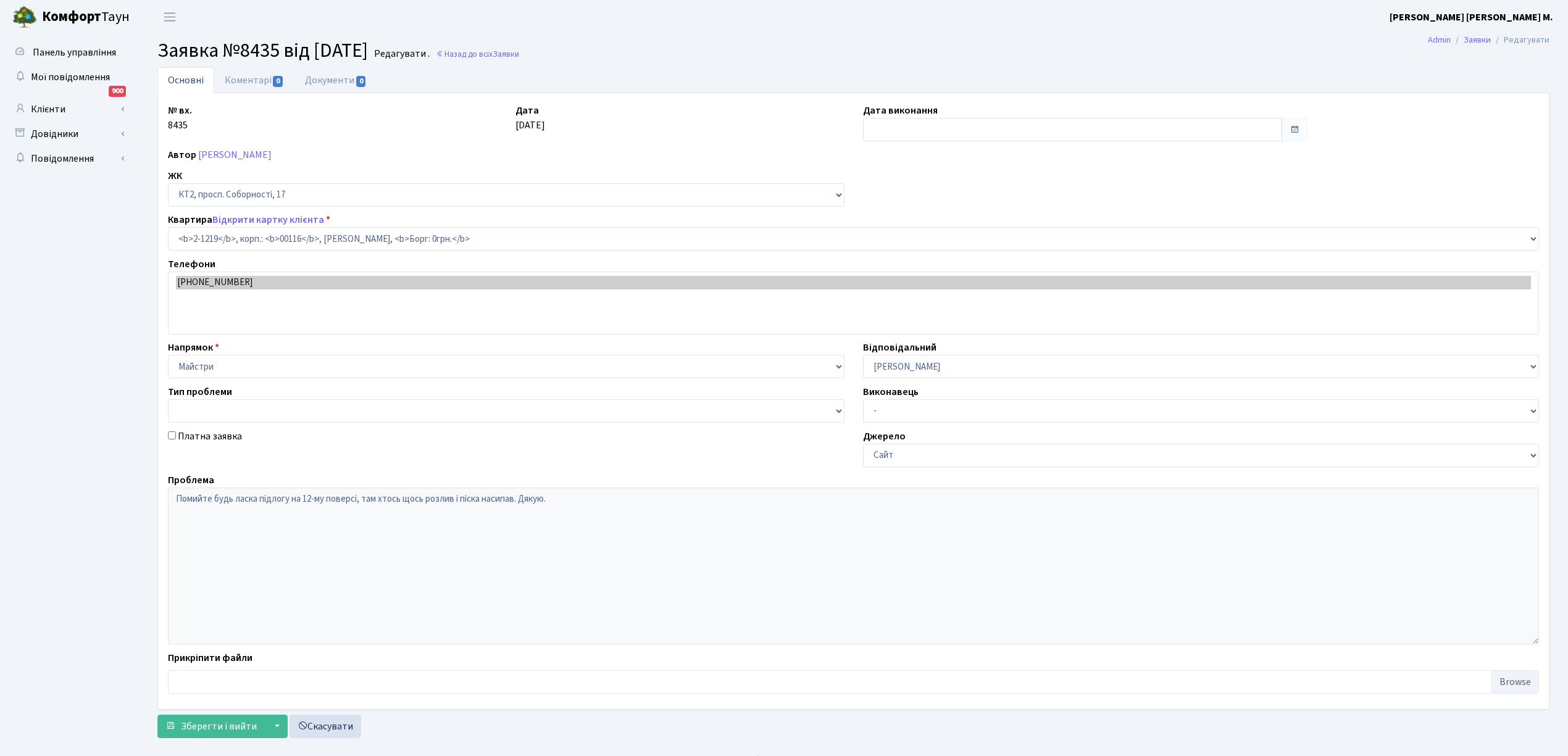
select select "12834"
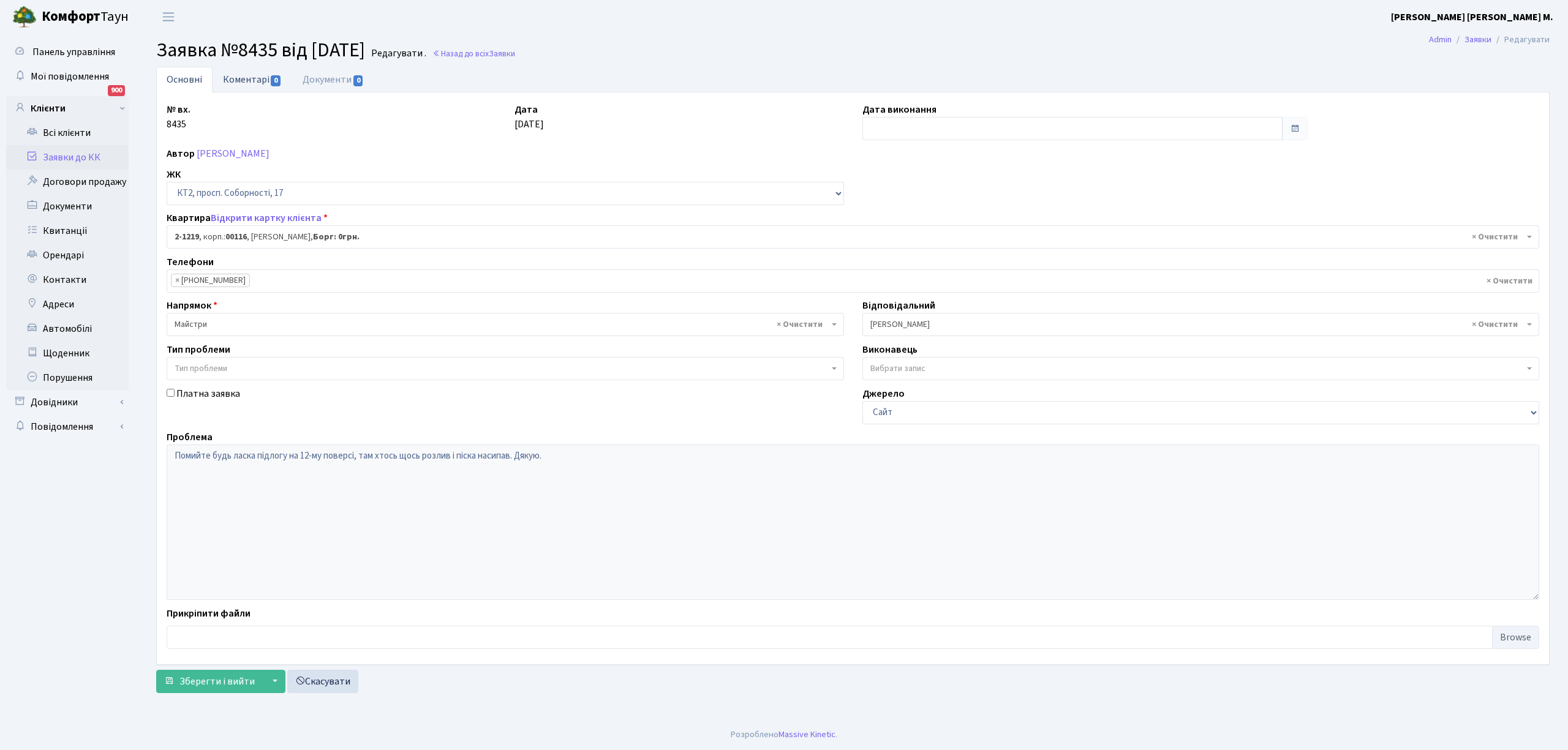
click at [236, 78] on link "Коментарі 0" at bounding box center [252, 79] width 80 height 25
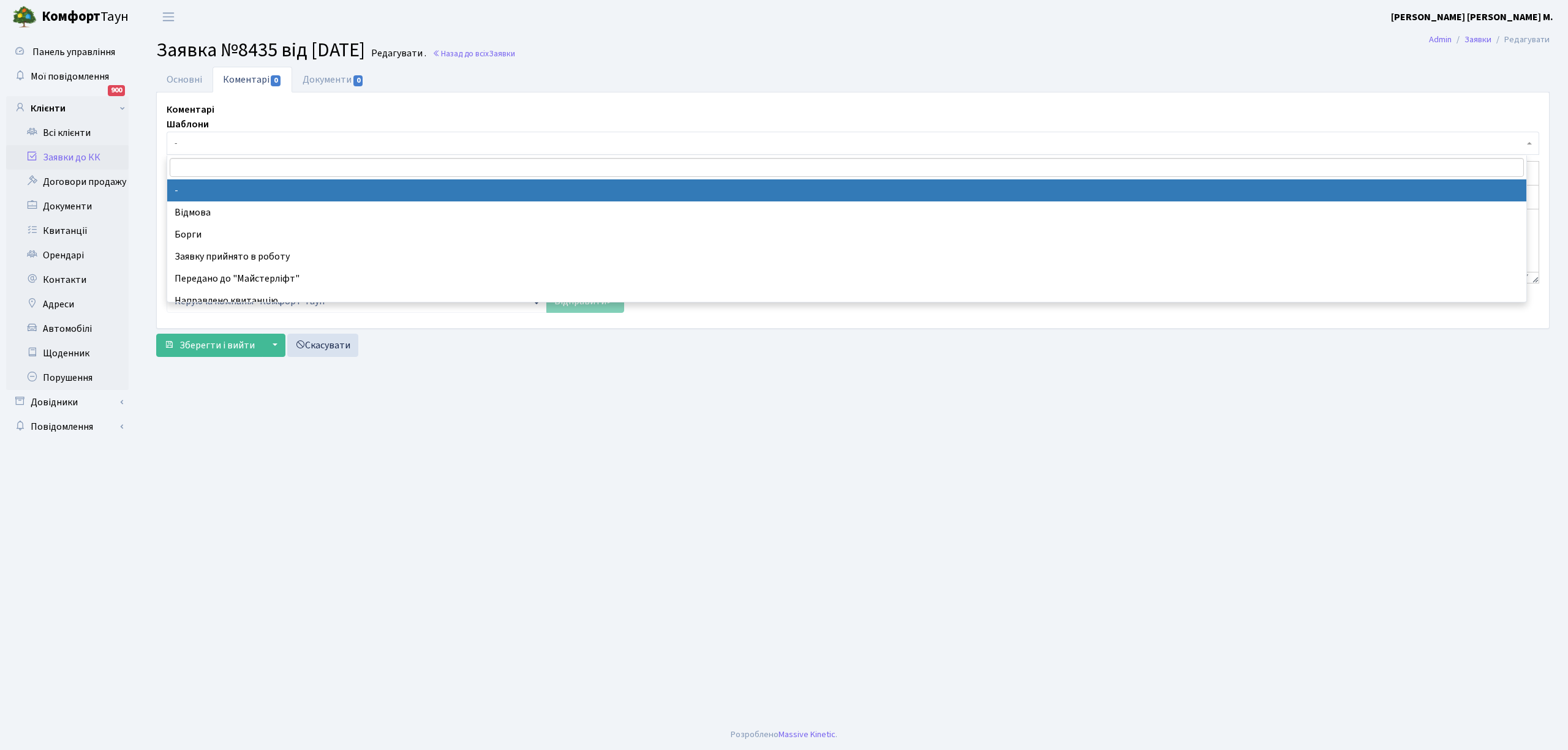
click at [220, 145] on span "-" at bounding box center [849, 143] width 1349 height 13
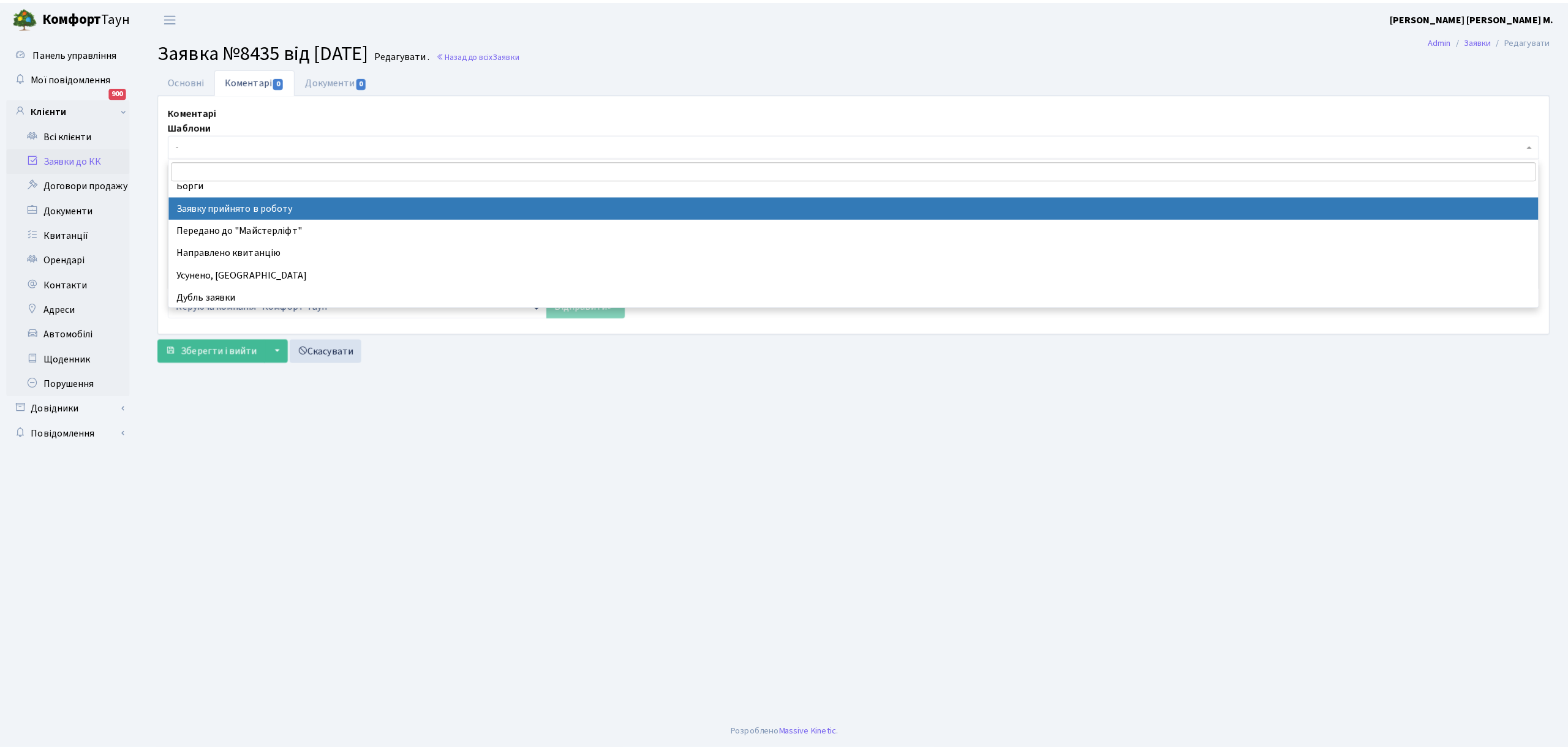
scroll to position [81, 0]
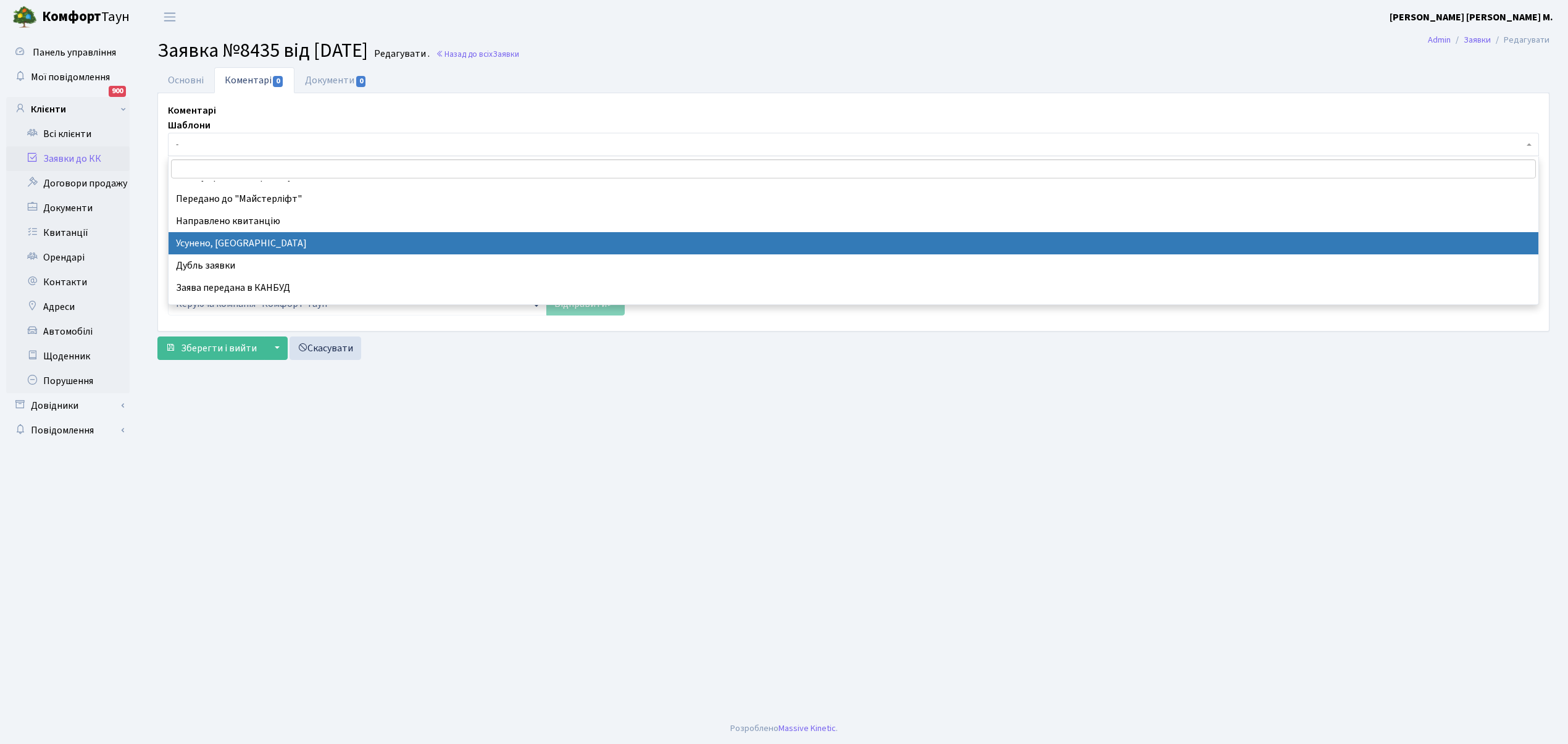
select select "15"
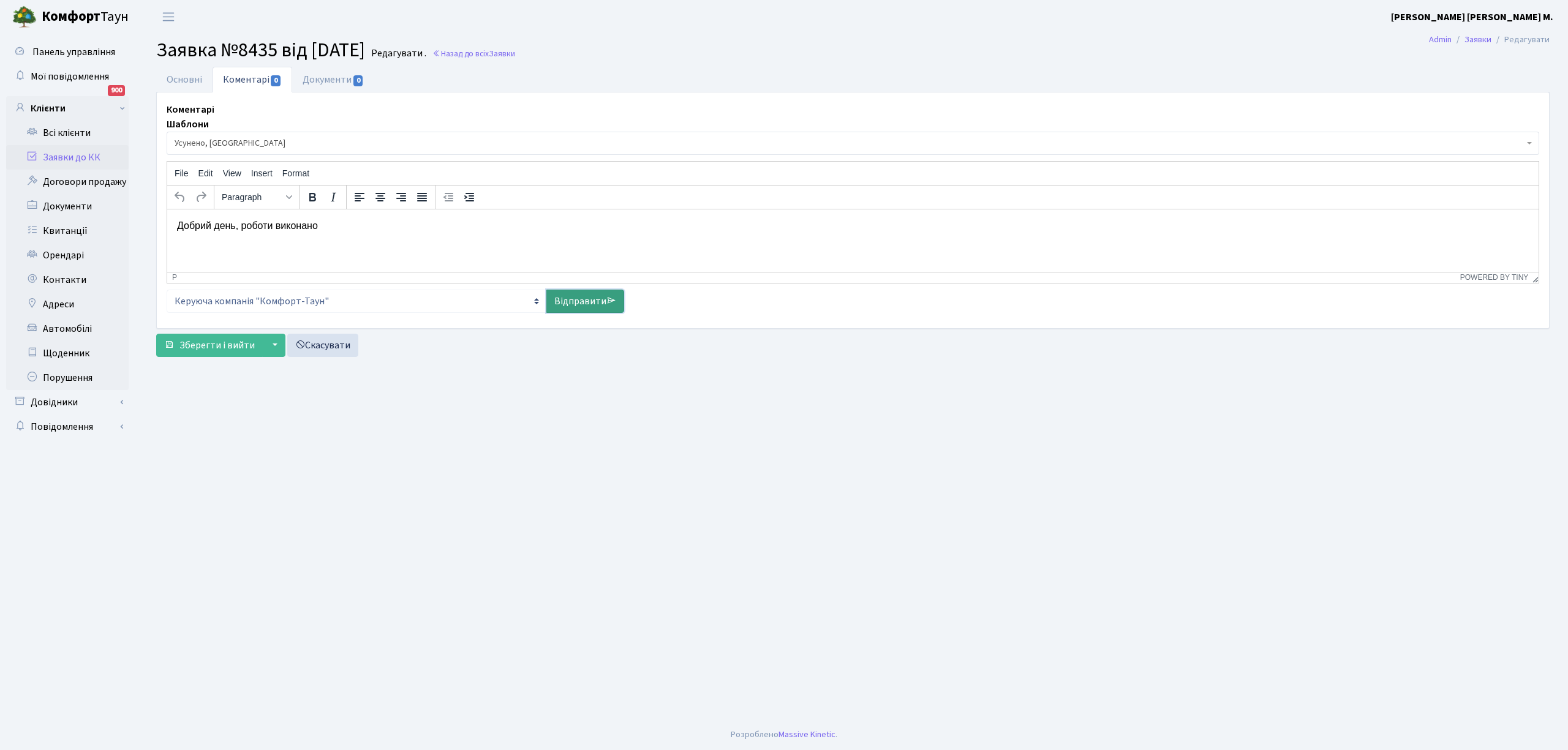
click at [579, 301] on link "Відправити" at bounding box center [585, 301] width 78 height 23
select select
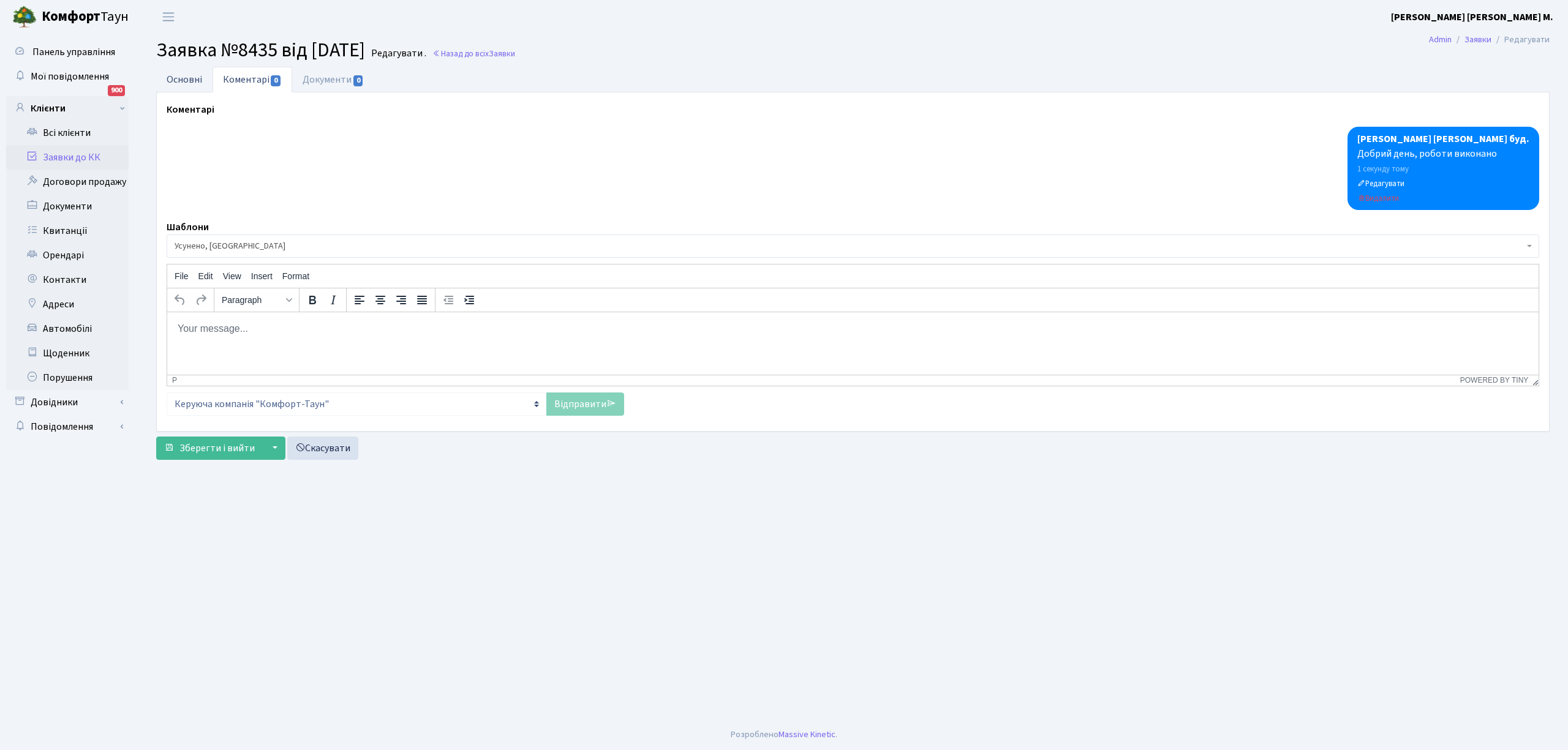
click at [183, 77] on link "Основні" at bounding box center [184, 79] width 56 height 25
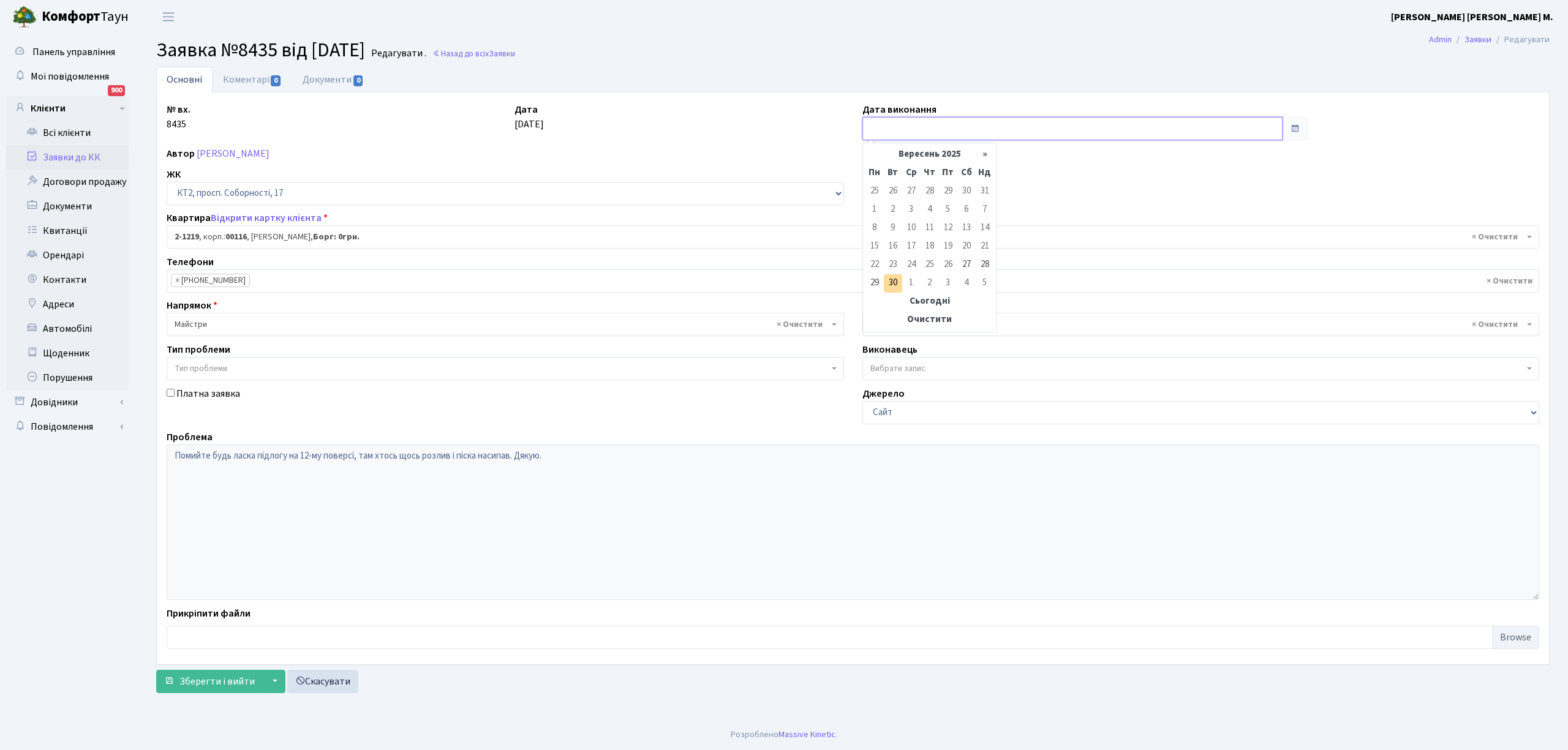
click at [877, 129] on input "text" at bounding box center [1072, 128] width 420 height 23
click at [891, 276] on td "30" at bounding box center [893, 284] width 18 height 18
type input "[DATE]"
click at [202, 675] on button "Зберегти і вийти" at bounding box center [210, 681] width 107 height 23
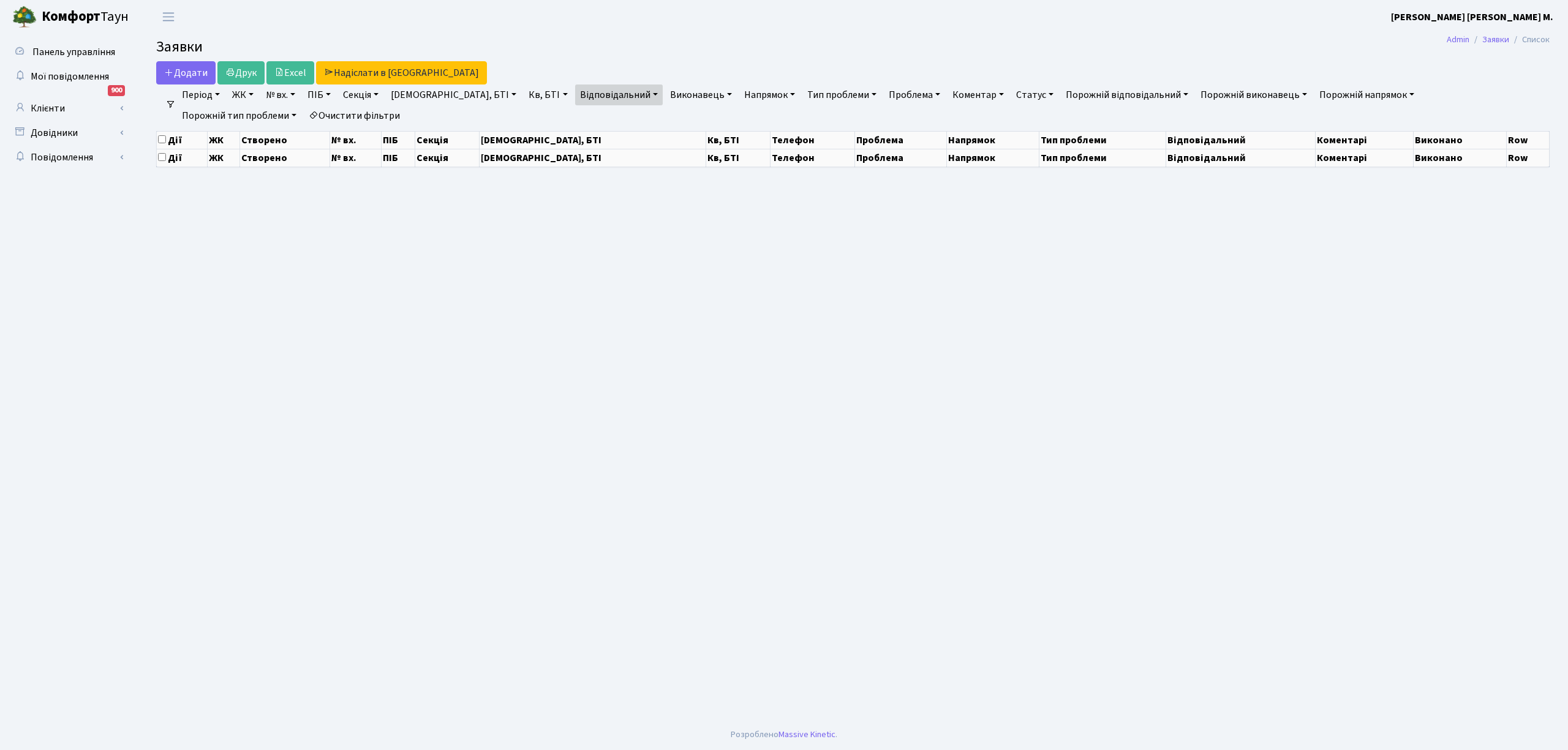
select select "25"
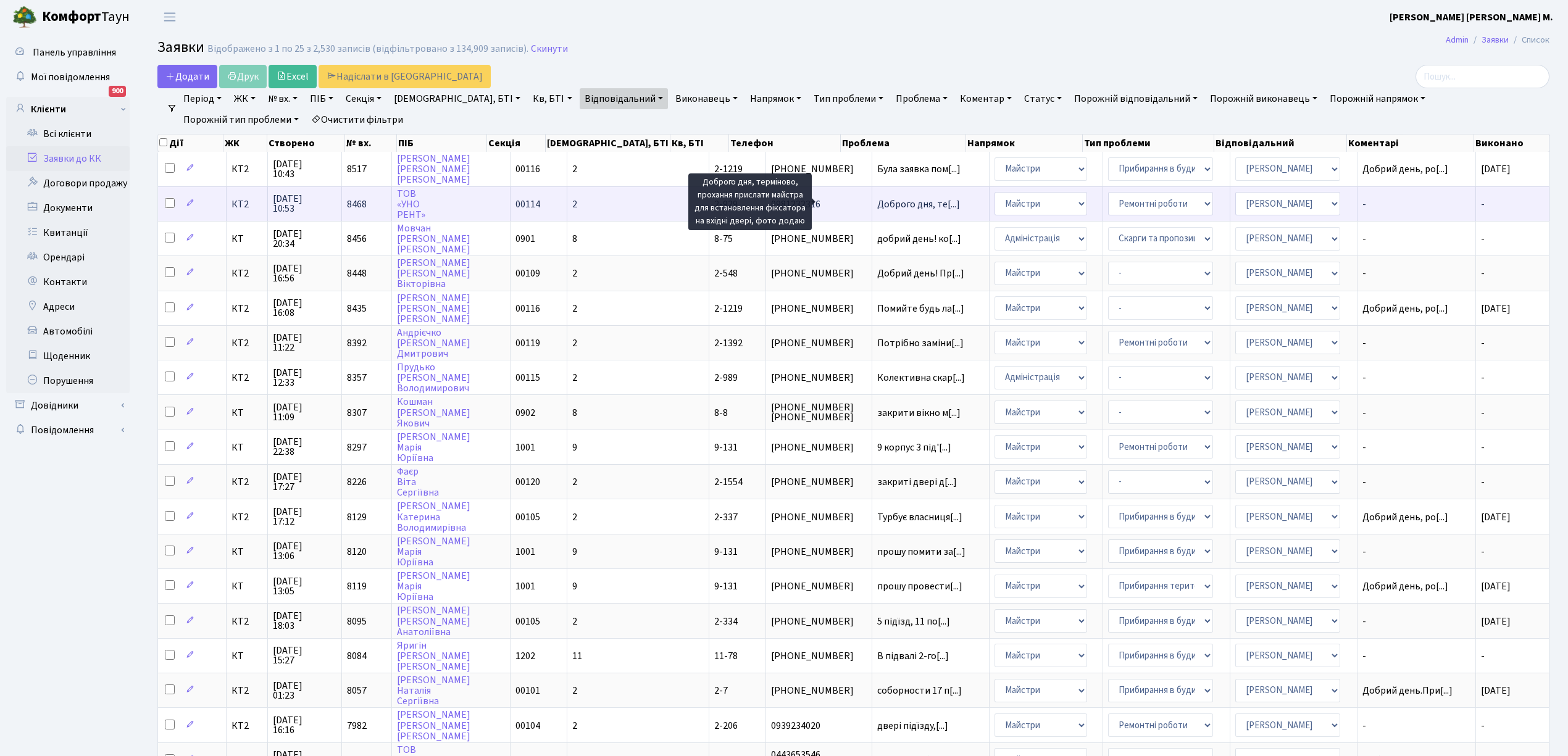
click at [877, 201] on span "Доброго дня, те[...]" at bounding box center [918, 204] width 82 height 13
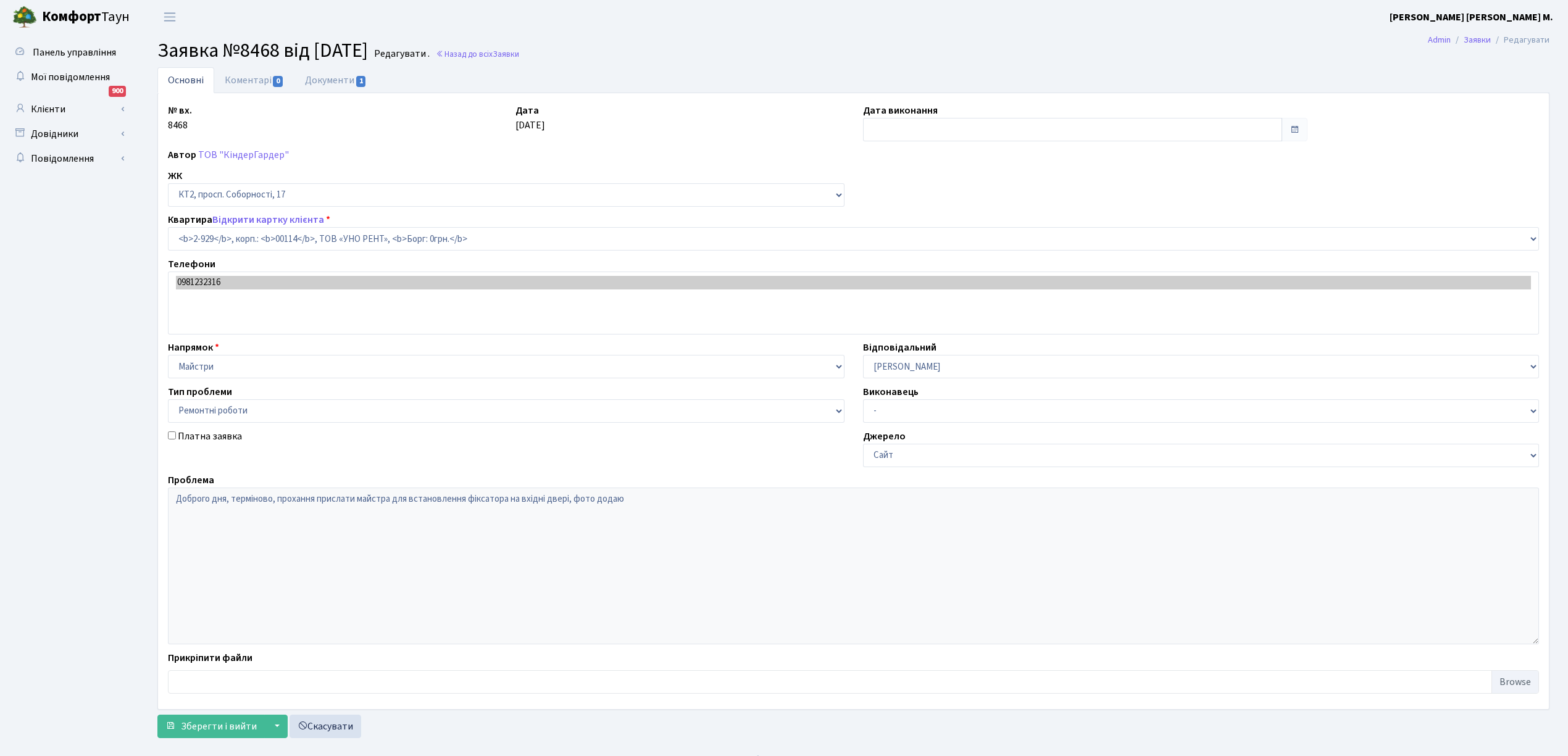
select select "15980"
select select "62"
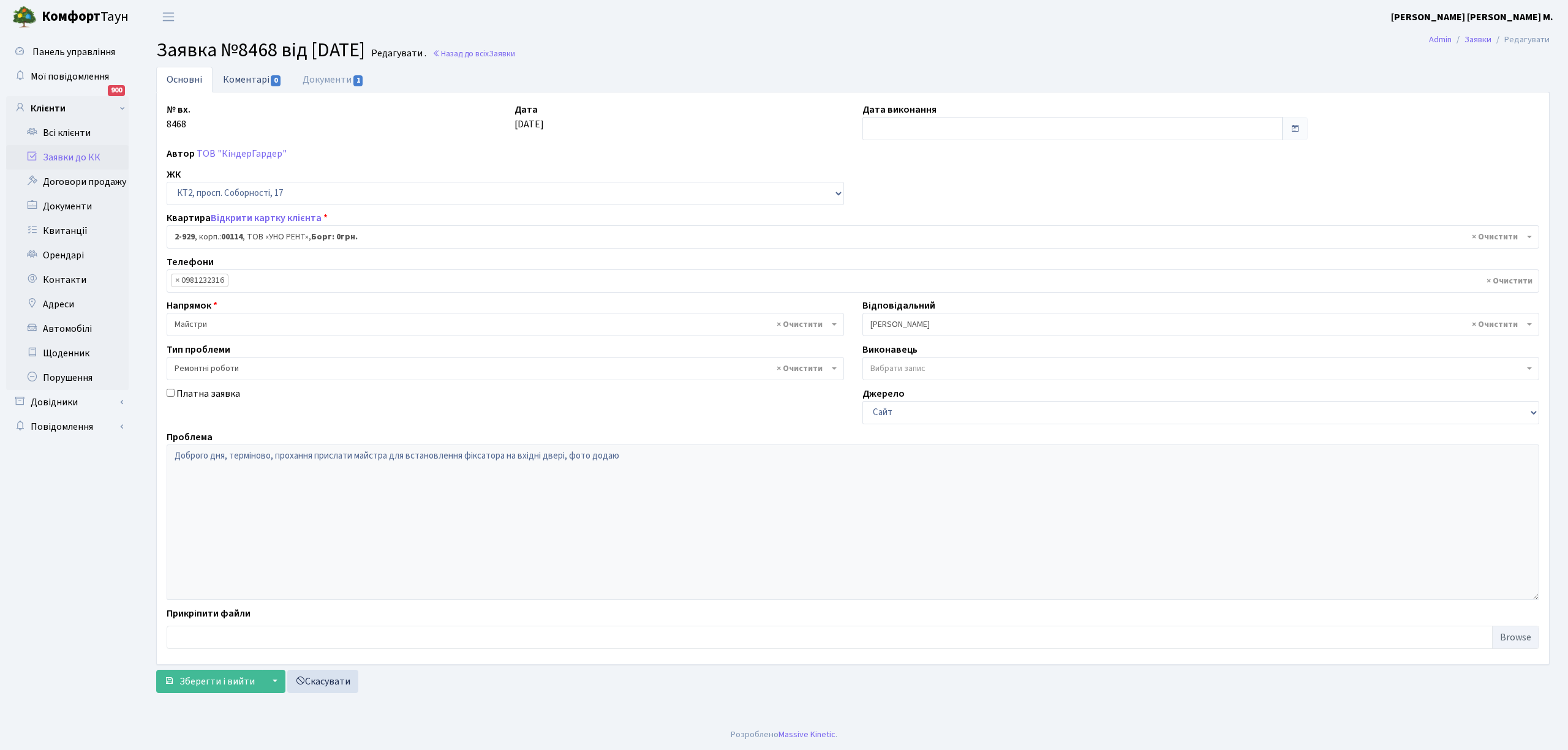
click at [243, 81] on link "Коментарі 0" at bounding box center [252, 79] width 80 height 25
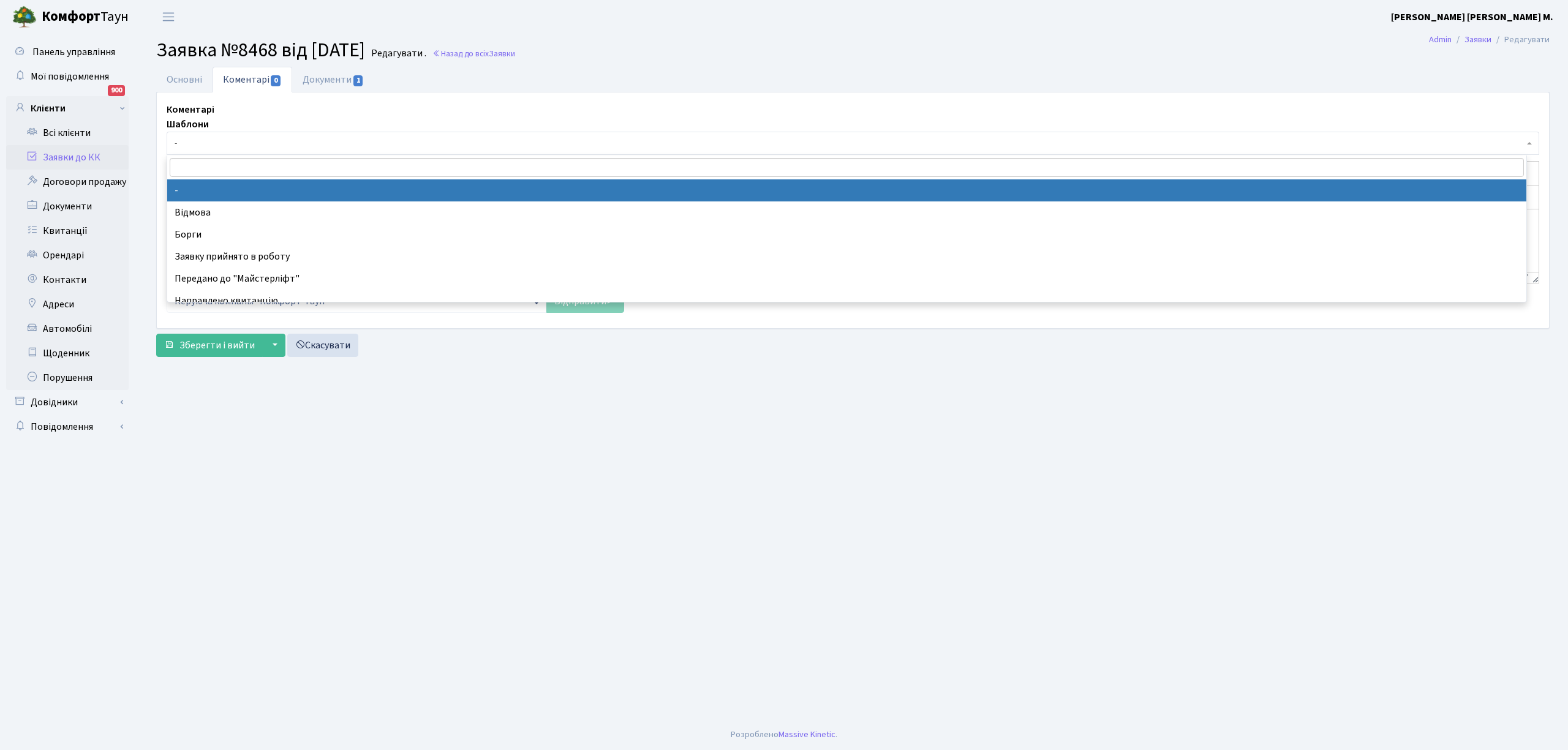
click at [223, 141] on span "-" at bounding box center [849, 143] width 1349 height 13
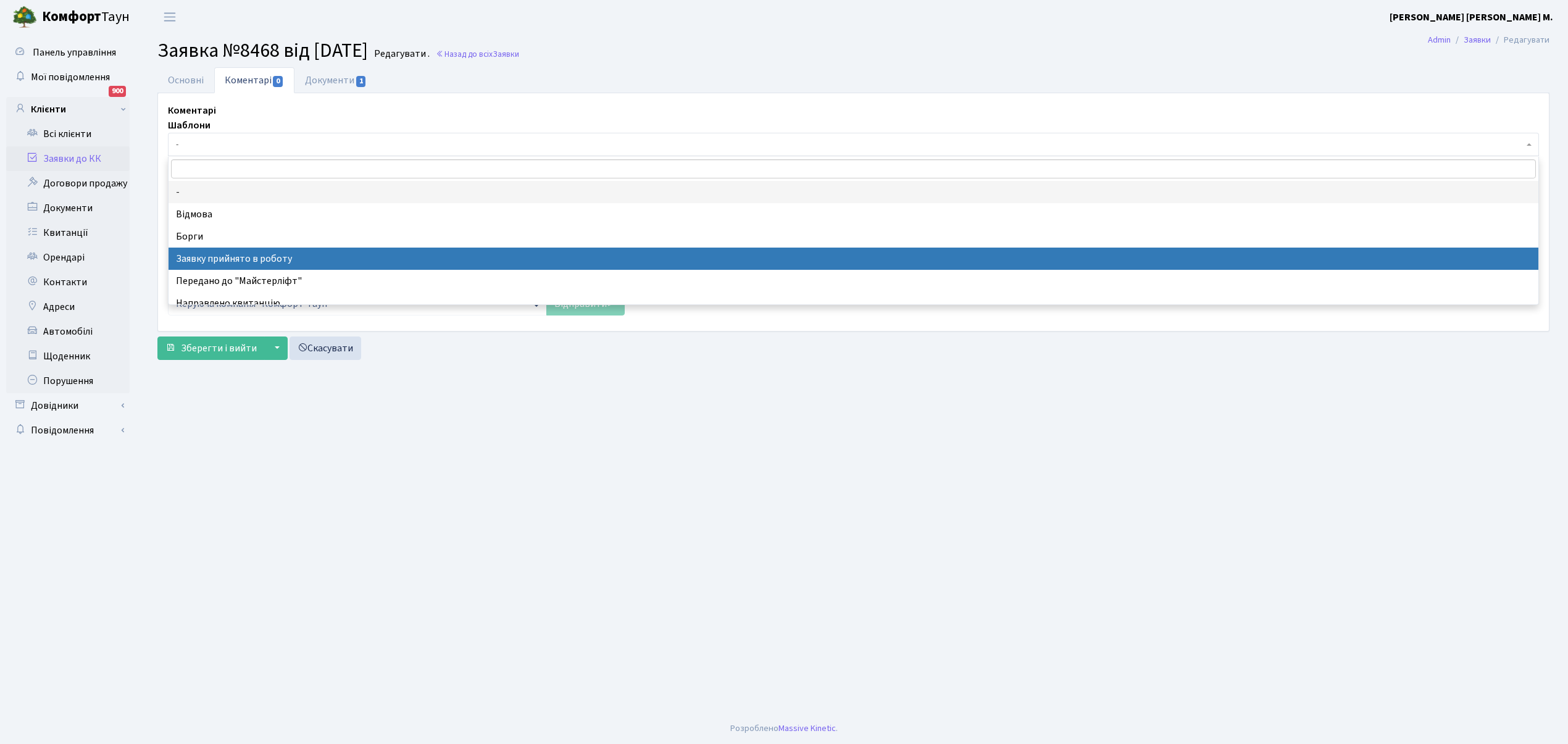
select select "7"
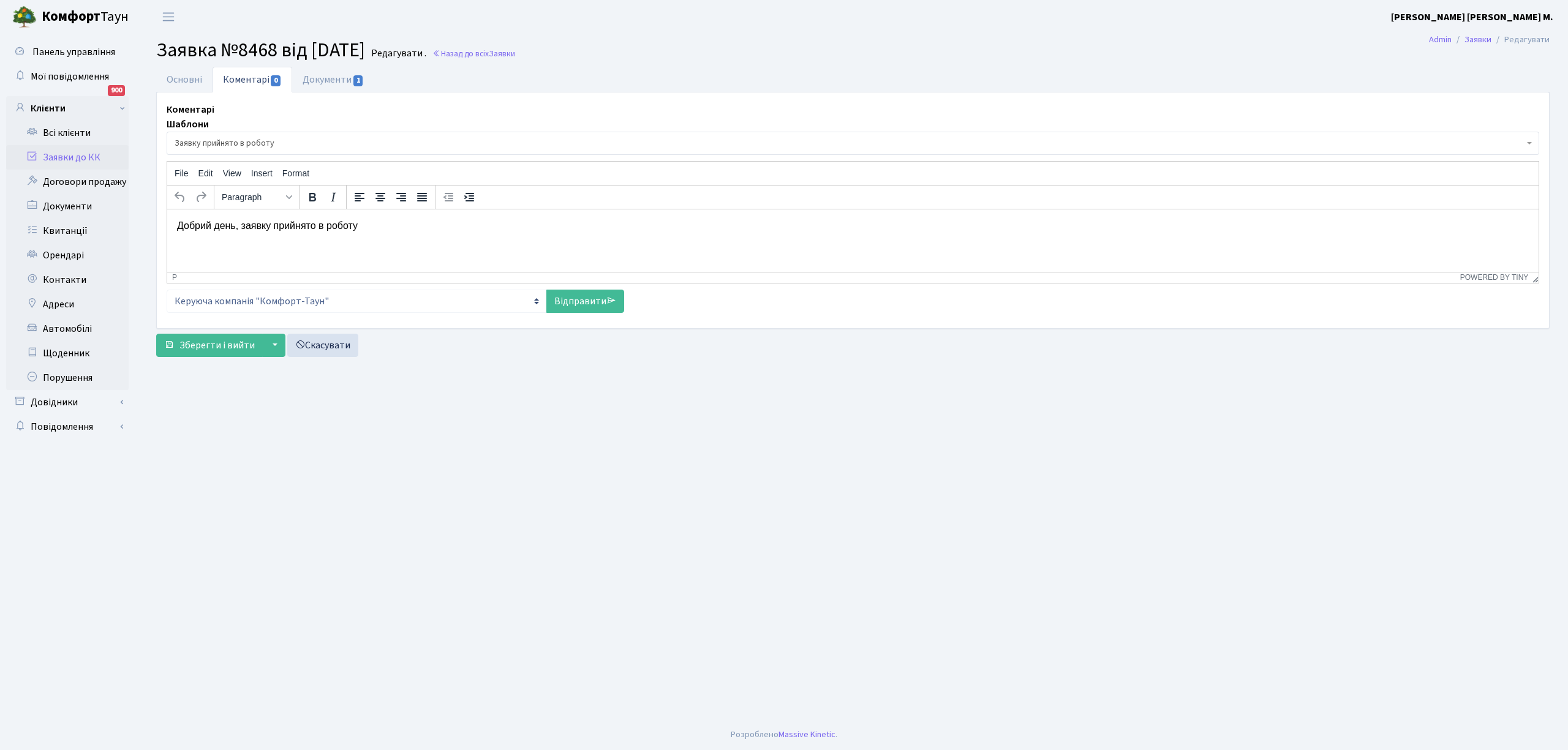
click at [55, 162] on link "Заявки до КК" at bounding box center [67, 157] width 123 height 24
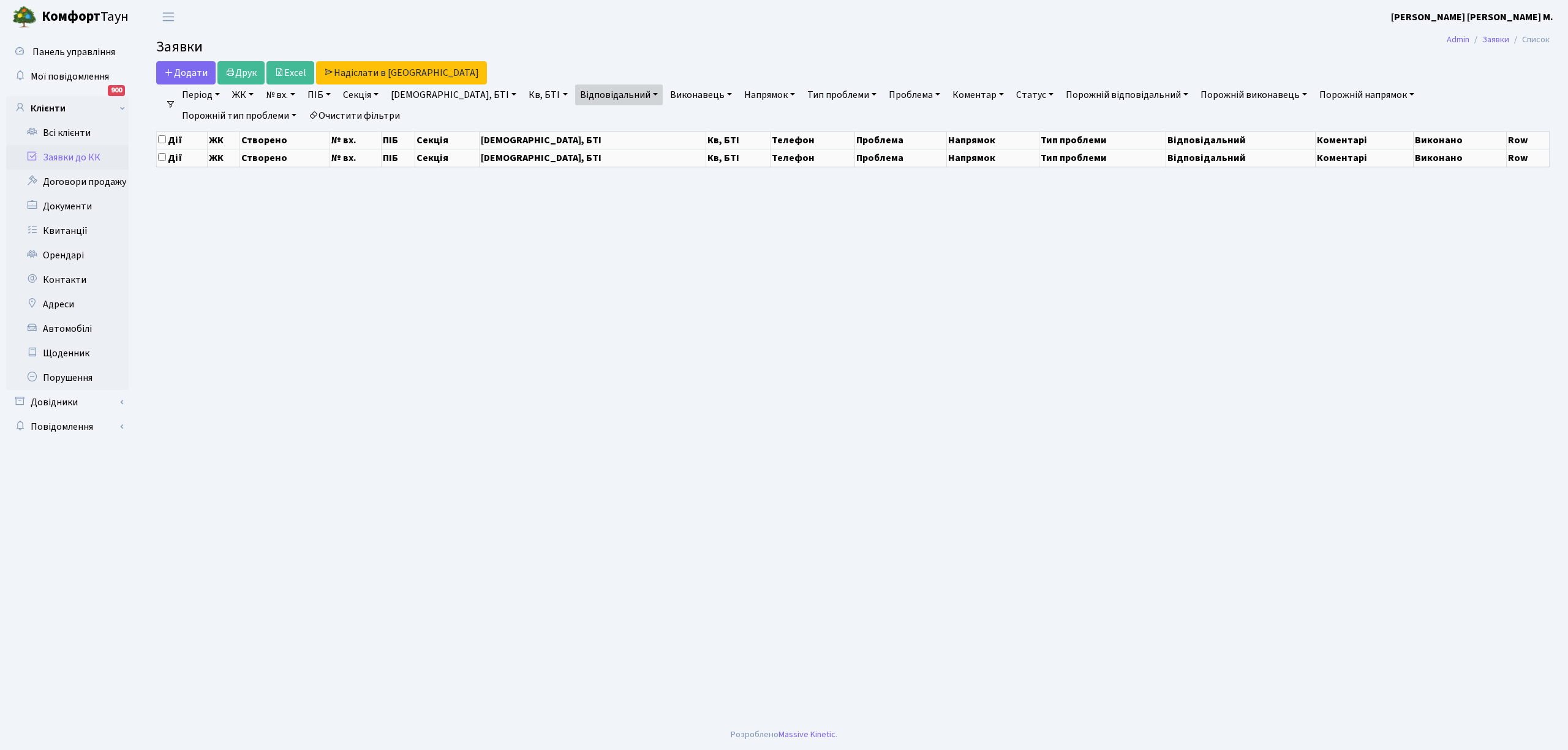
select select "25"
